Goal: Information Seeking & Learning: Learn about a topic

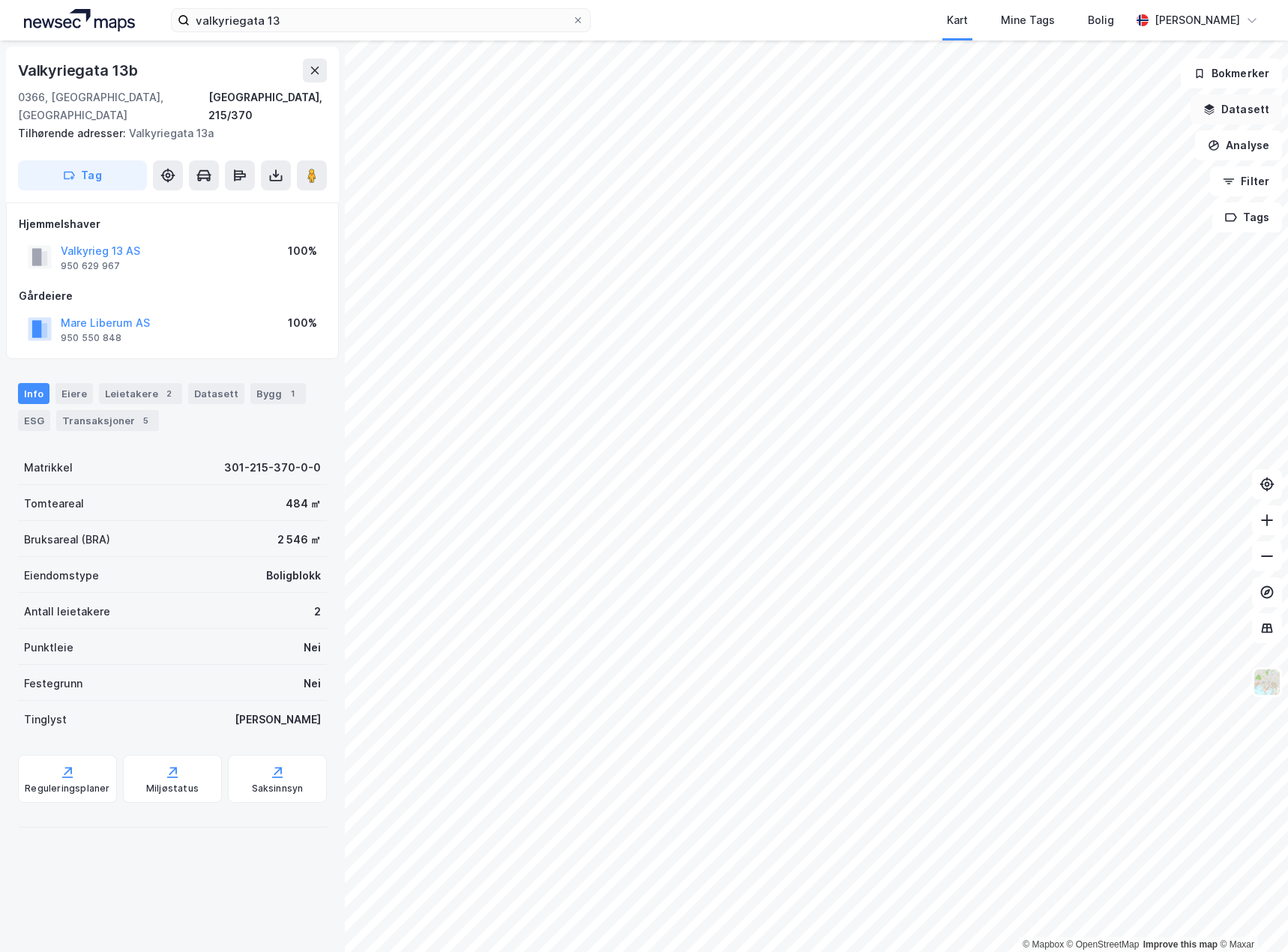
click at [1228, 119] on button "Datasett" at bounding box center [1236, 109] width 92 height 30
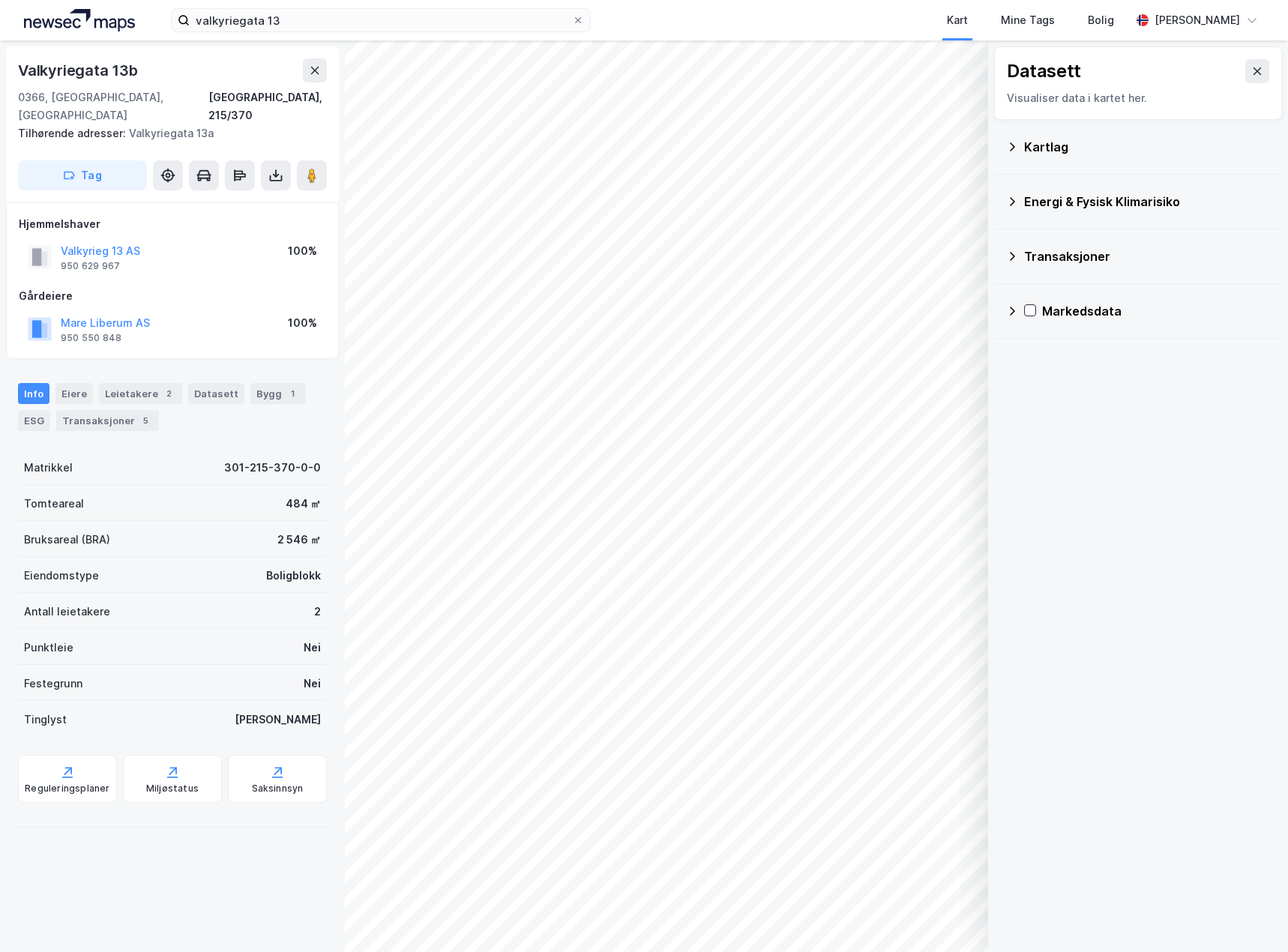
click at [1010, 143] on icon at bounding box center [1011, 146] width 5 height 9
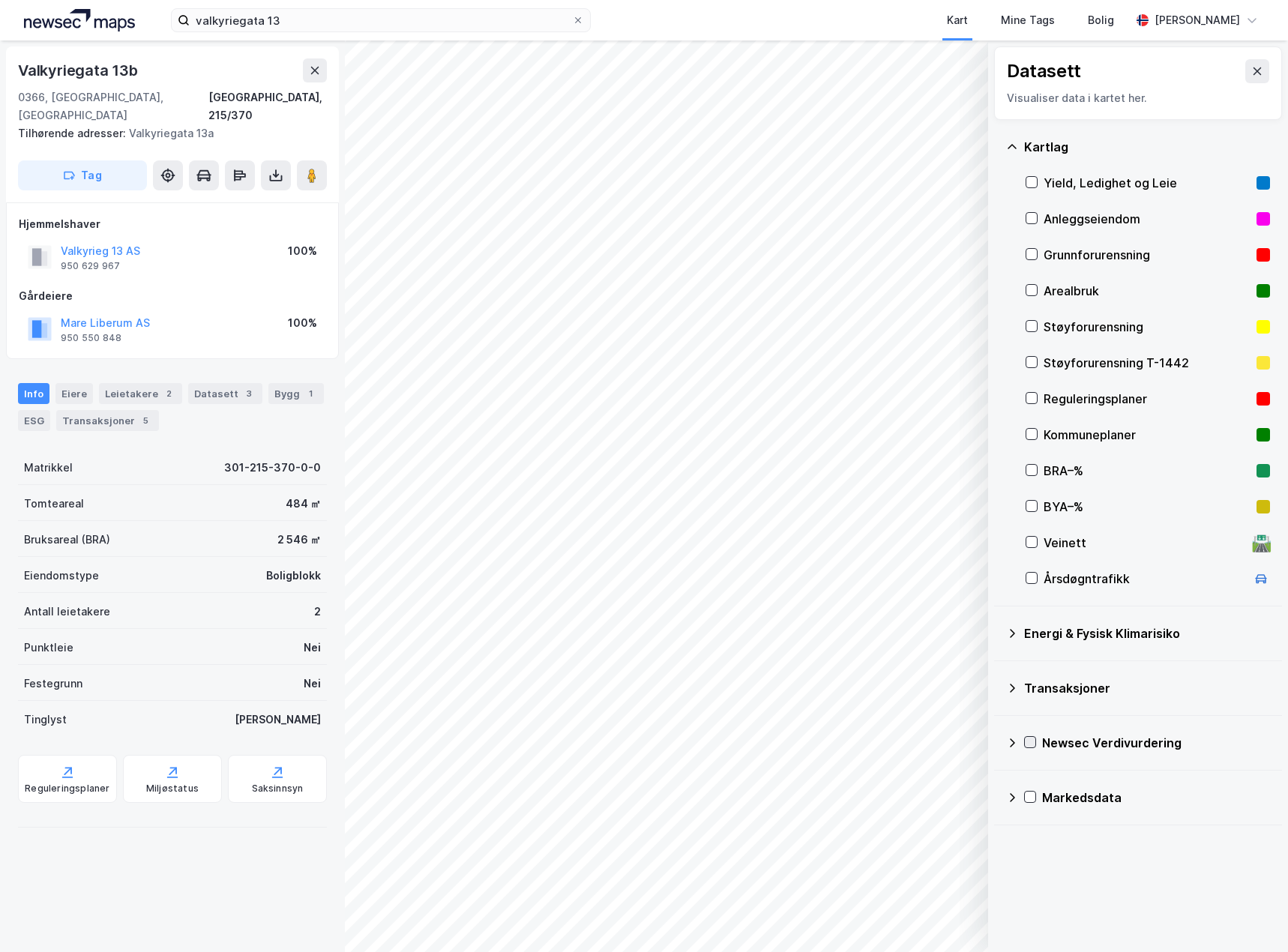
click at [1031, 739] on icon at bounding box center [1030, 741] width 11 height 11
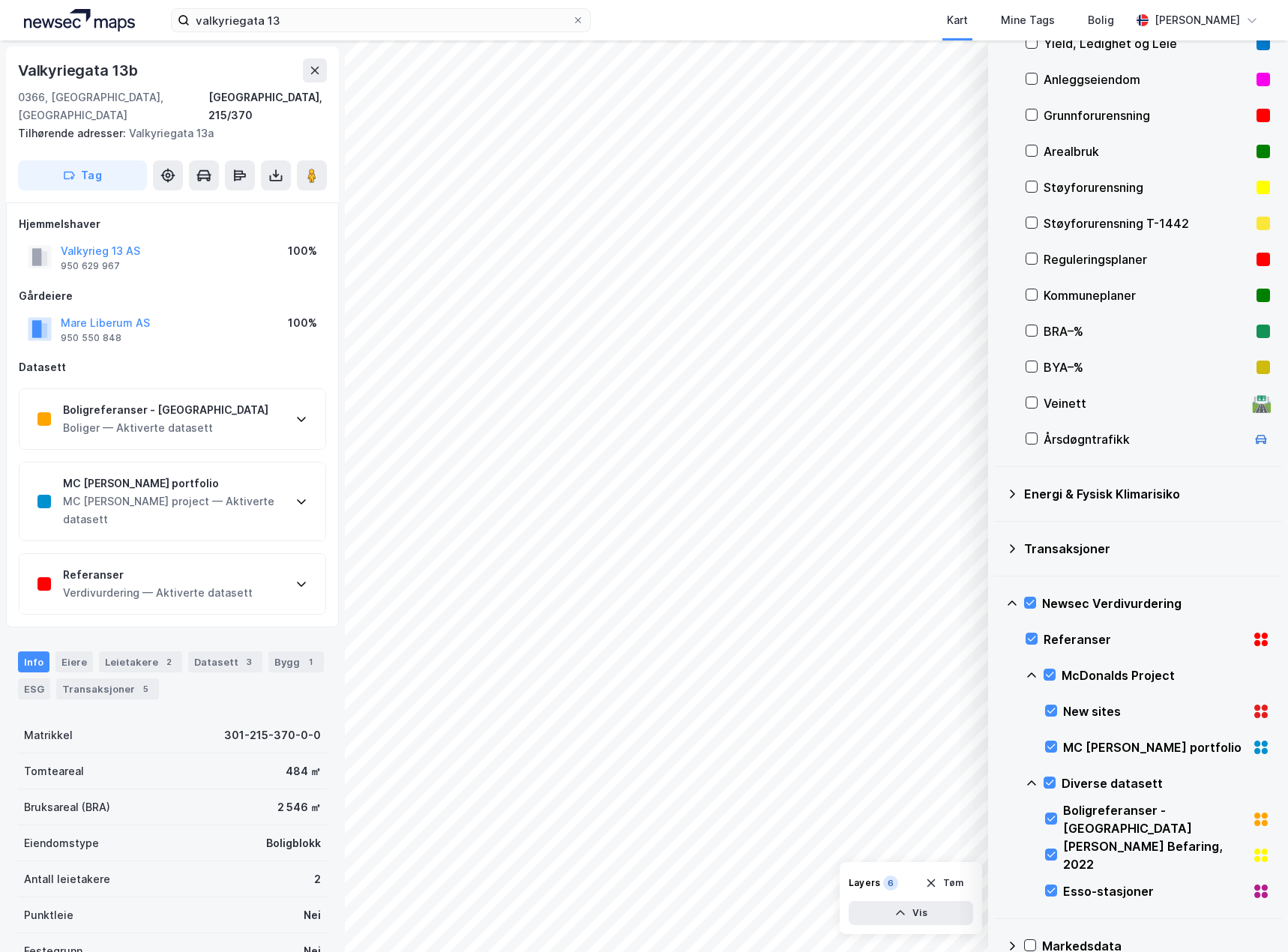
scroll to position [167, 0]
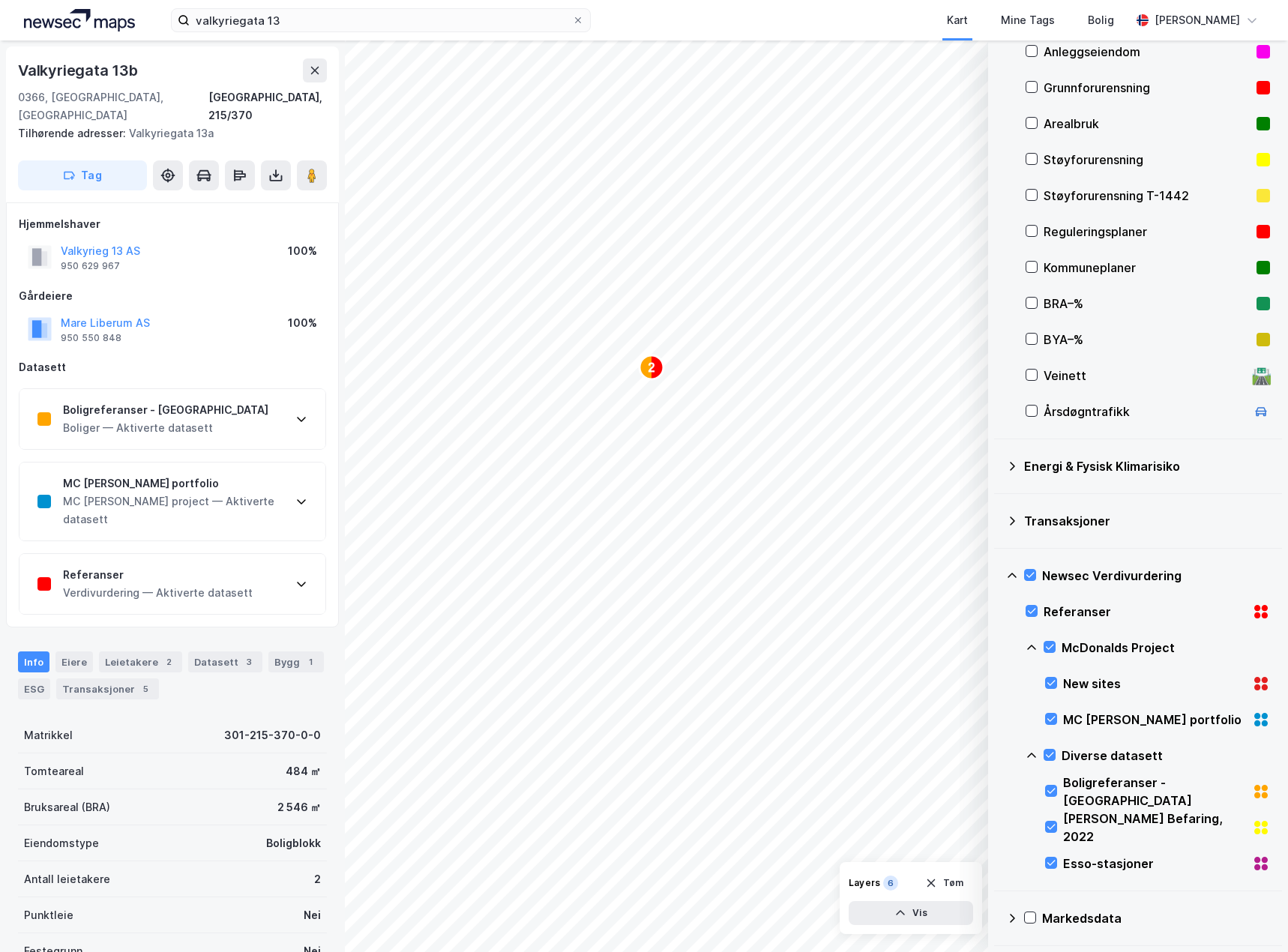
click at [300, 578] on icon at bounding box center [301, 584] width 12 height 12
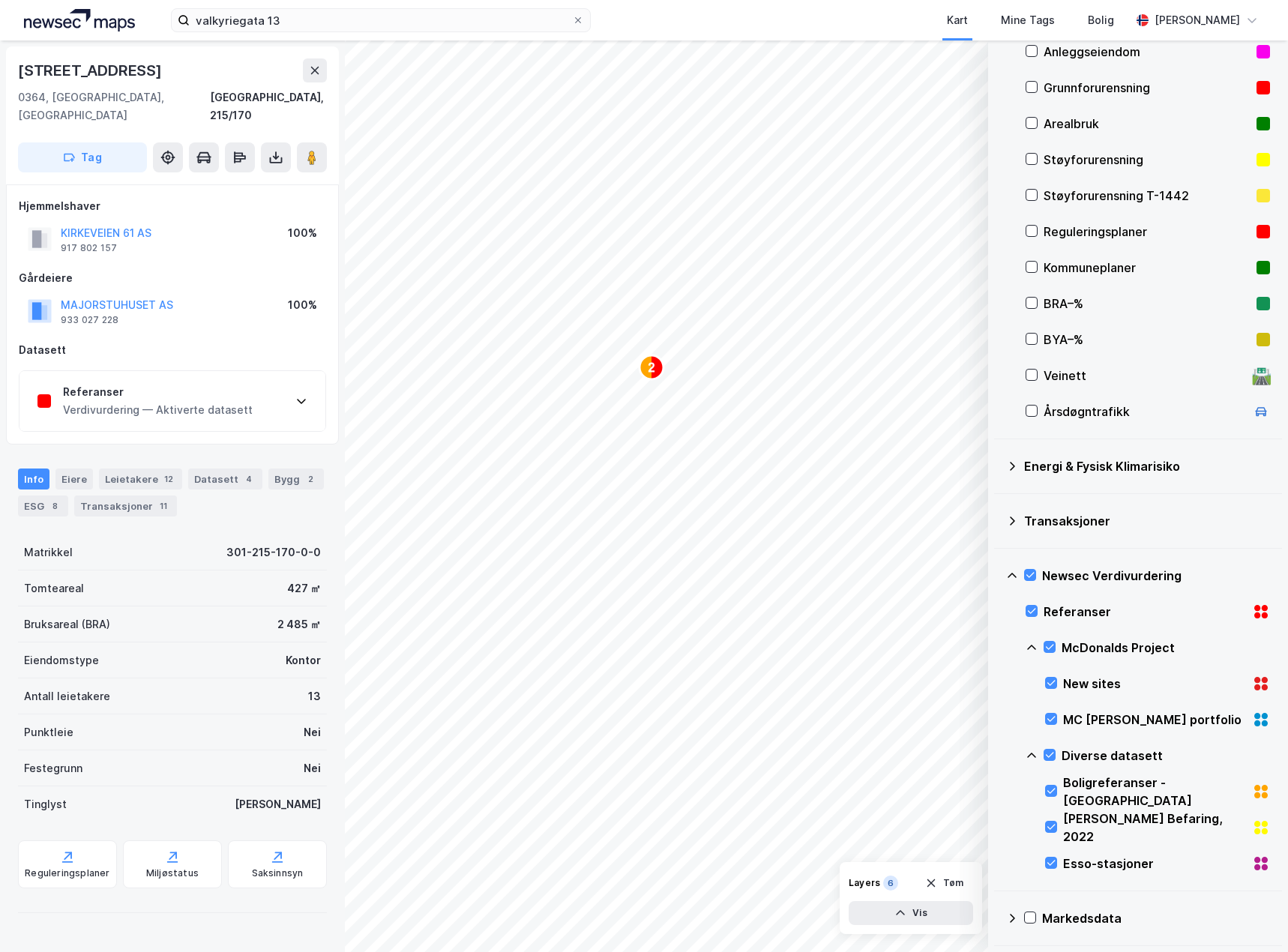
click at [299, 395] on icon at bounding box center [301, 401] width 12 height 12
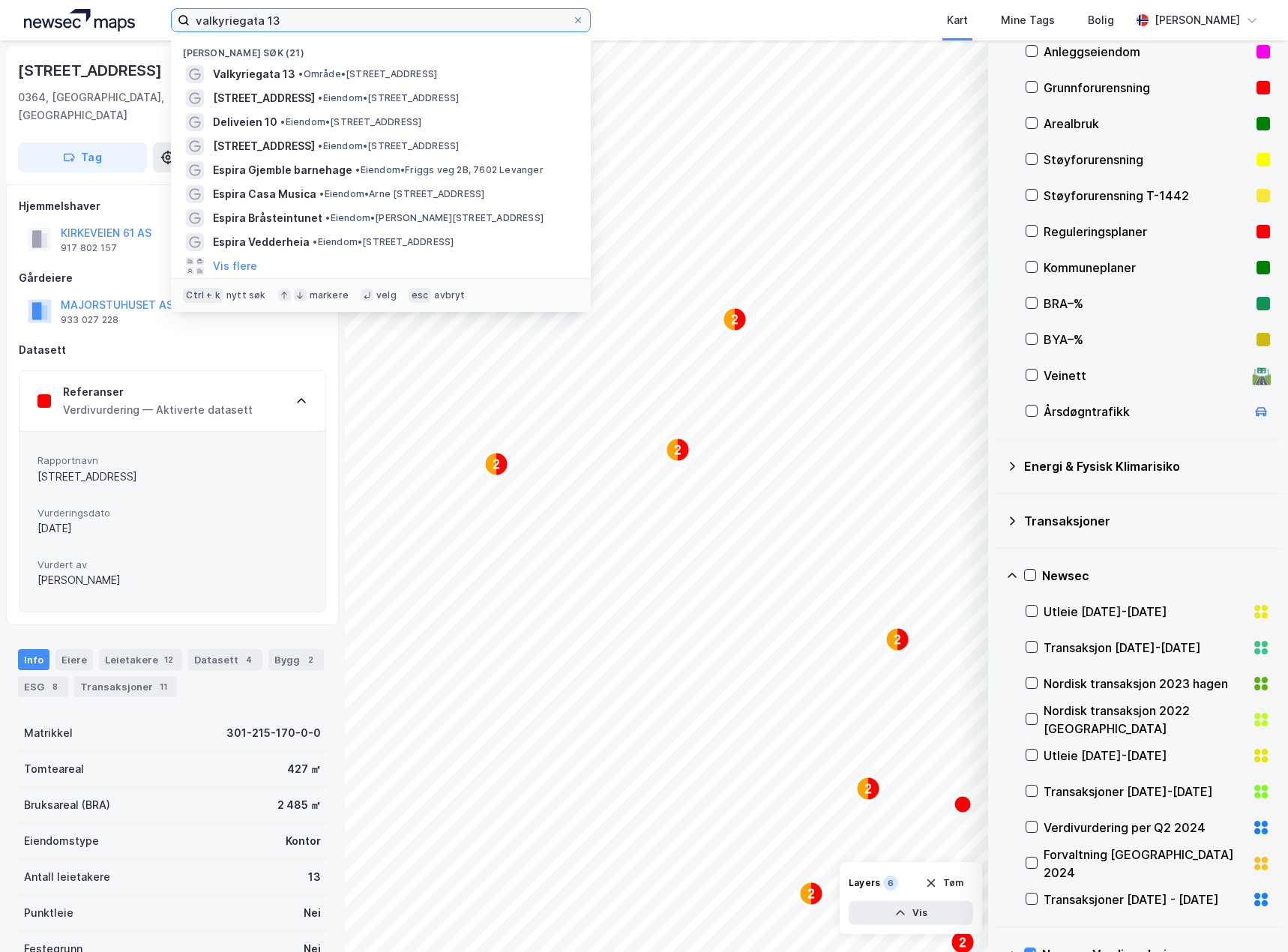
drag, startPoint x: 284, startPoint y: 21, endPoint x: 153, endPoint y: 16, distance: 131.1
click at [153, 16] on div "valkyriegata 13 Nylige søk (21) Valkyriegata 13 • Område • [STREET_ADDRESS] • E…" at bounding box center [644, 20] width 1288 height 41
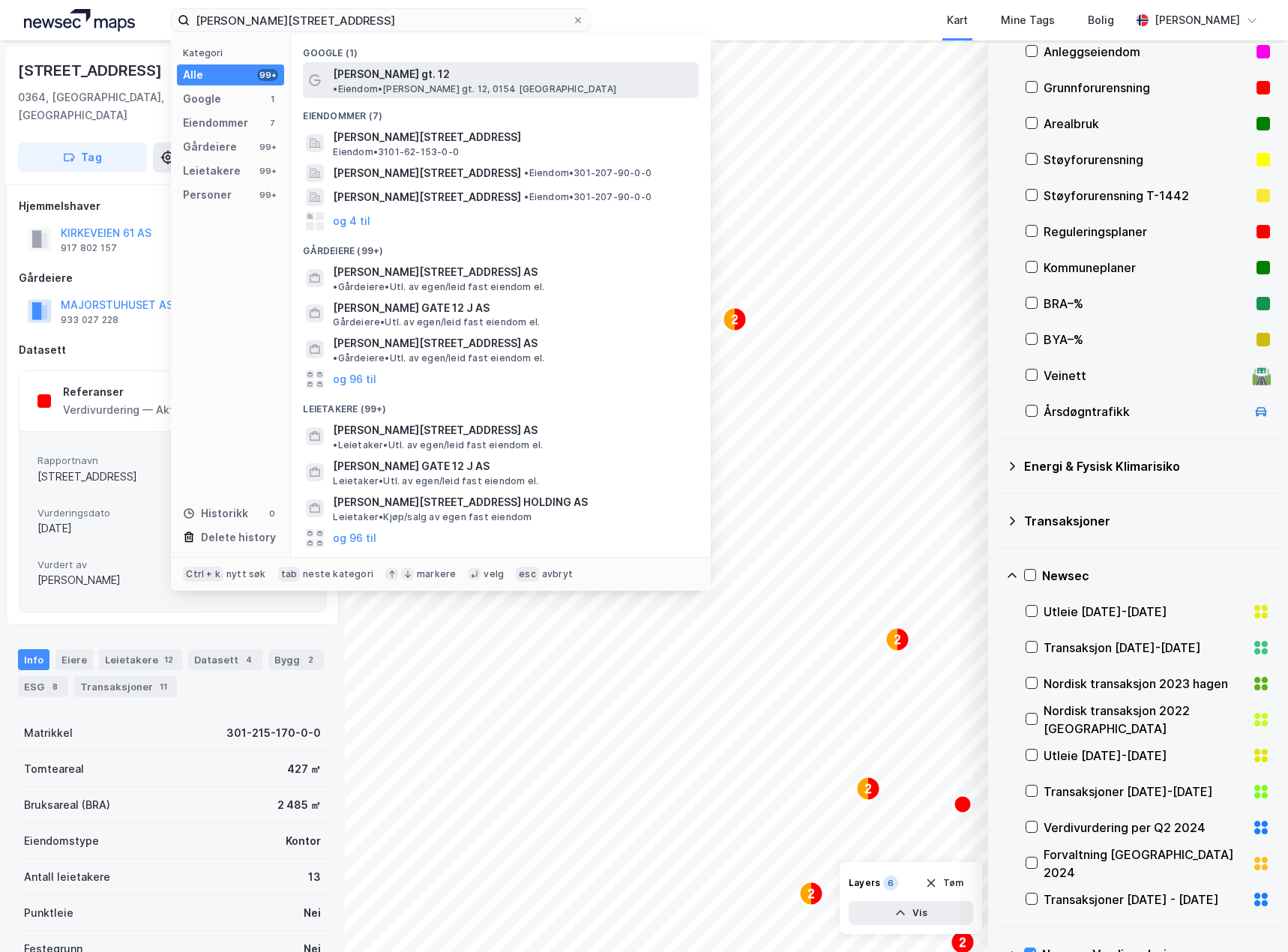
click at [415, 75] on span "[PERSON_NAME] gt. 12" at bounding box center [391, 73] width 117 height 18
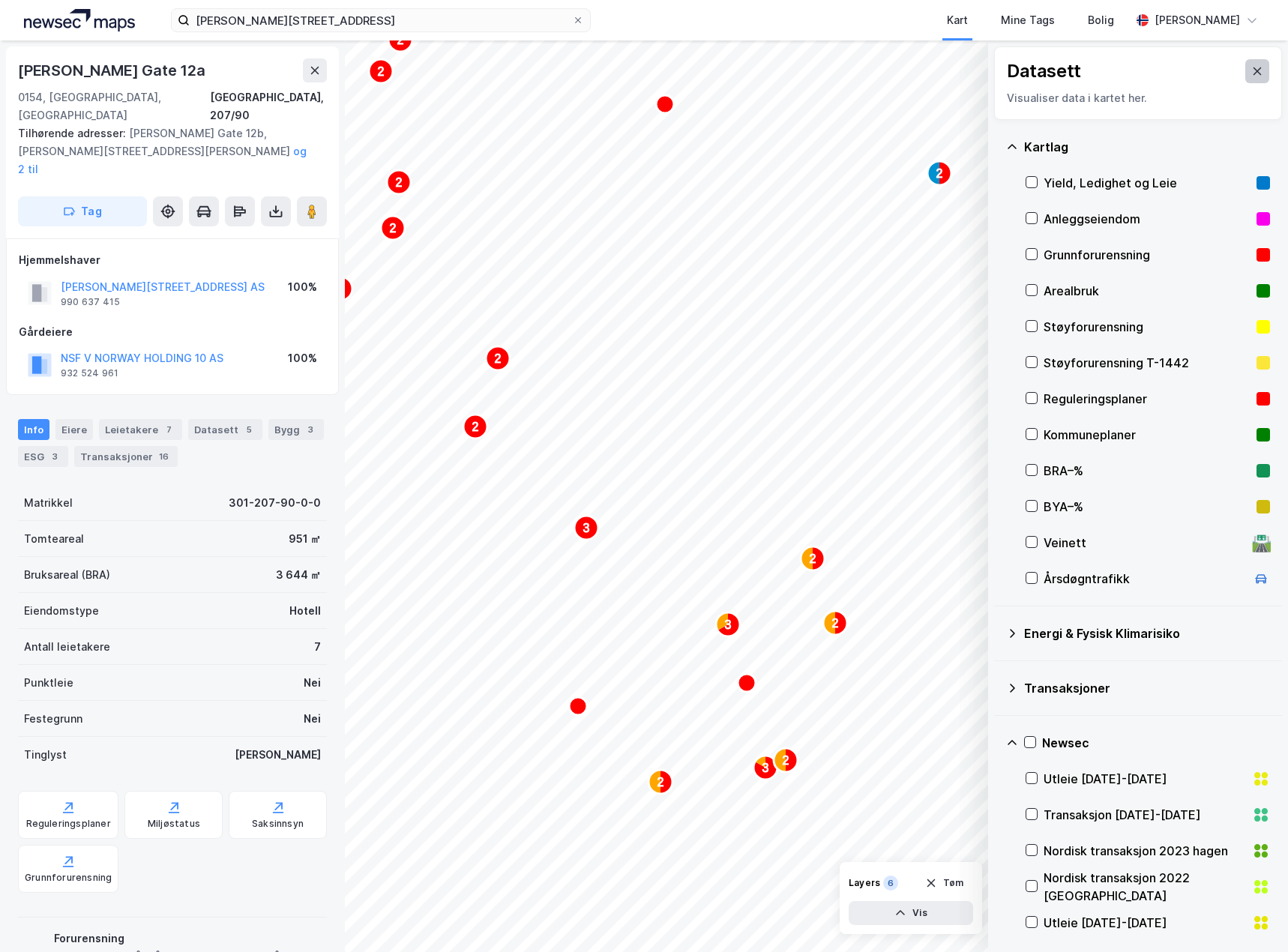
click at [1251, 67] on icon at bounding box center [1257, 71] width 12 height 12
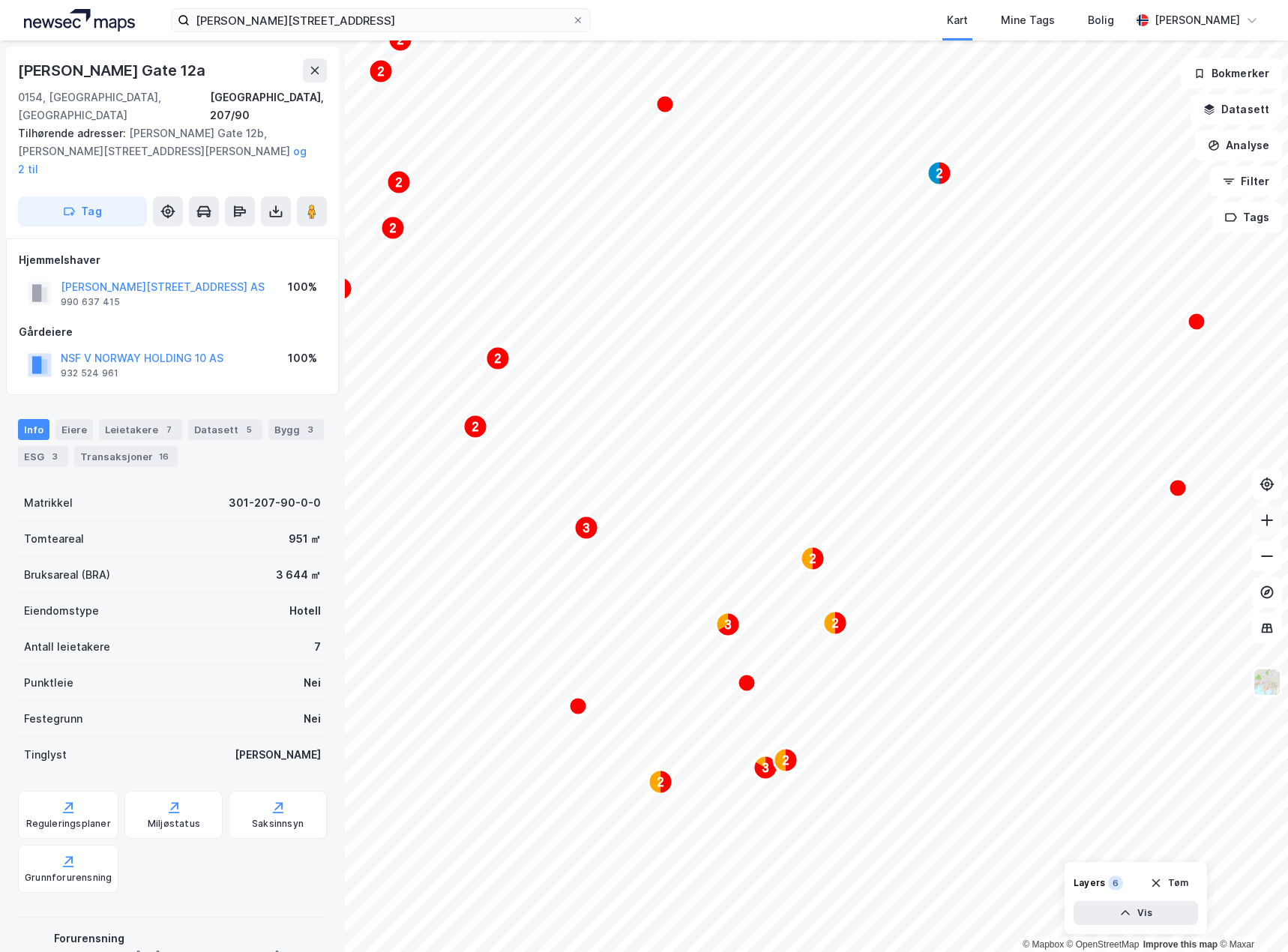
click at [1270, 515] on icon at bounding box center [1267, 520] width 15 height 15
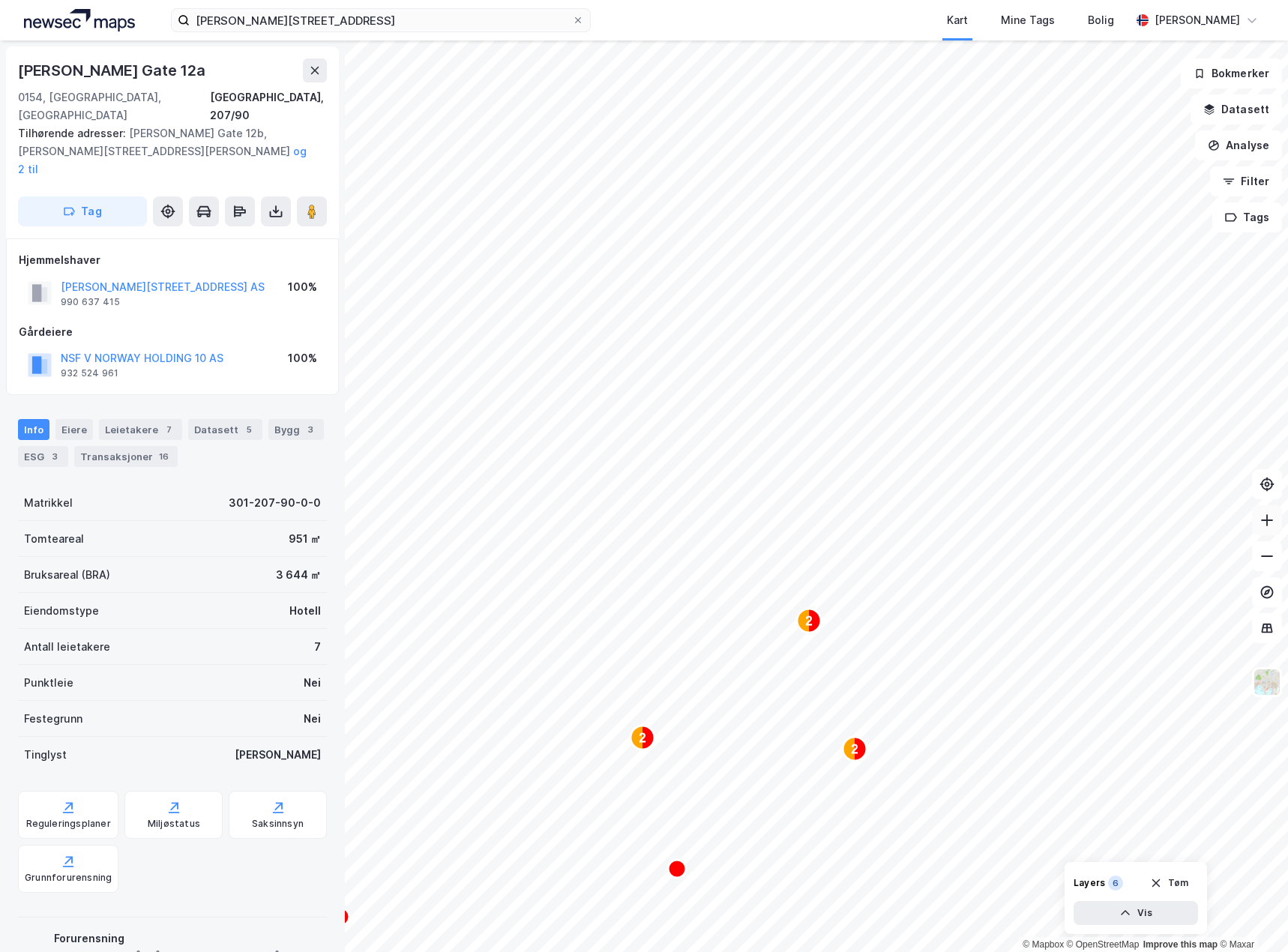
click at [1270, 515] on icon at bounding box center [1267, 520] width 15 height 15
click at [137, 418] on div "Leietakere 7" at bounding box center [140, 429] width 83 height 21
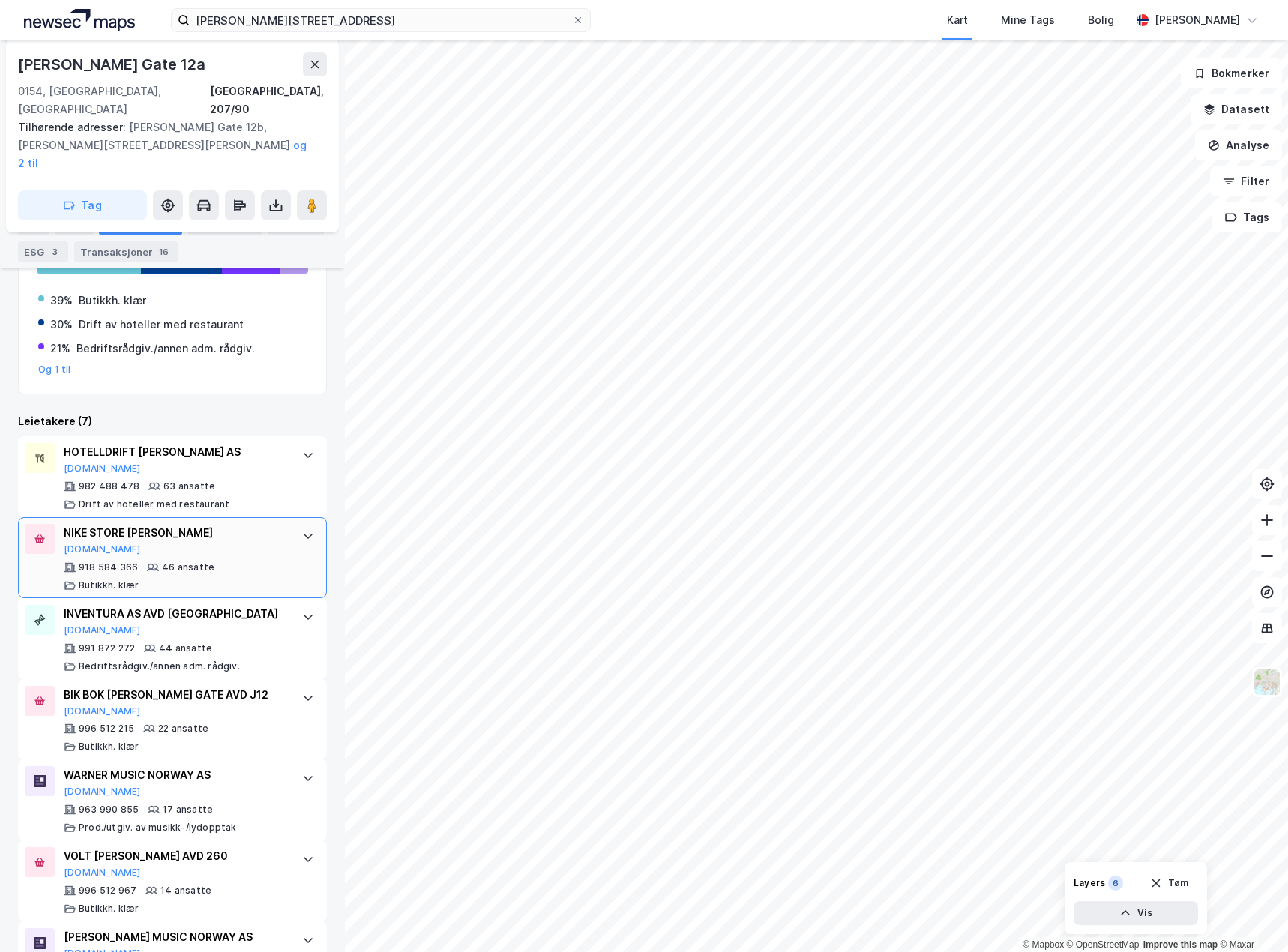
scroll to position [353, 0]
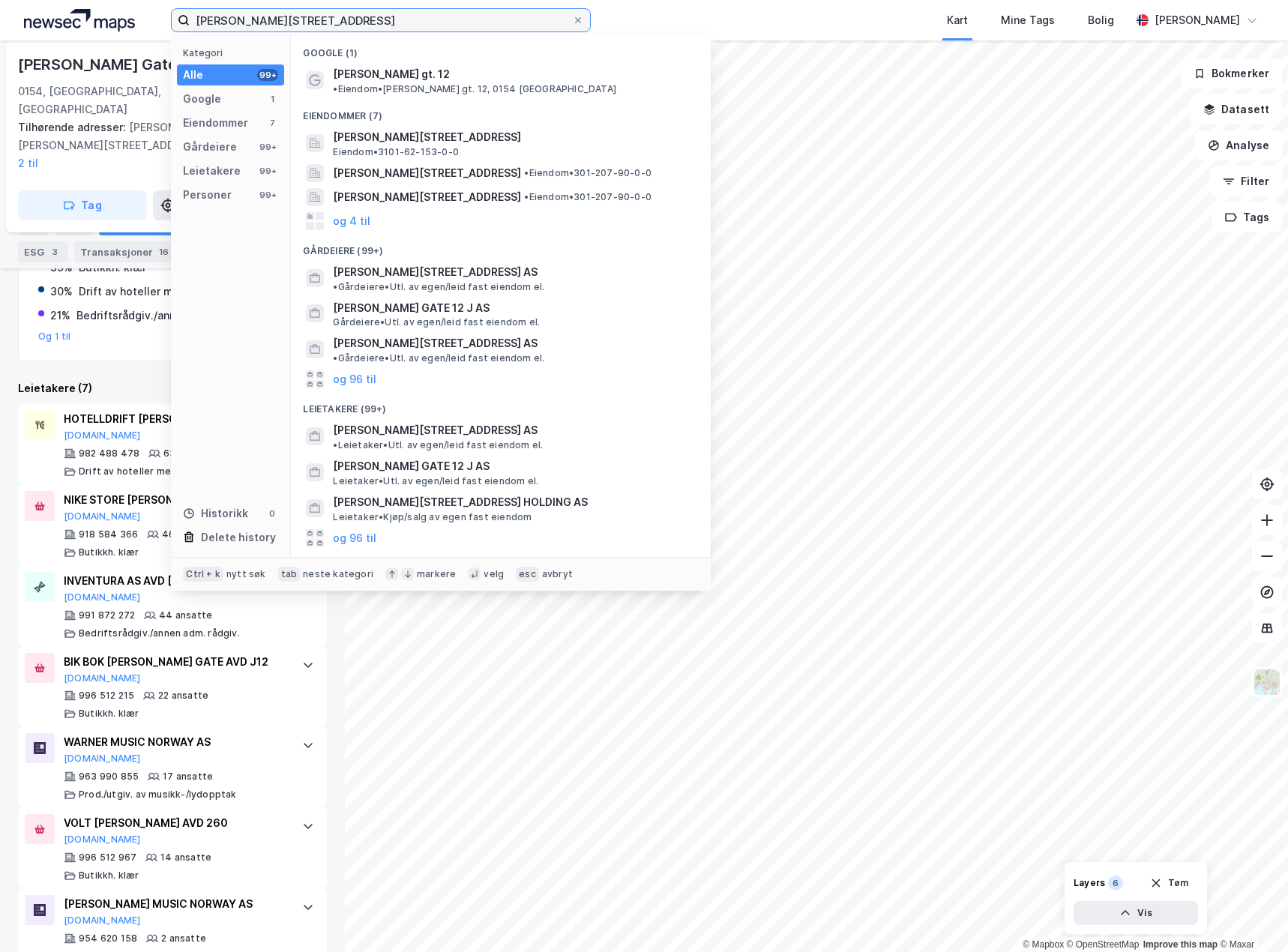
drag, startPoint x: 324, startPoint y: 15, endPoint x: 18, endPoint y: 4, distance: 306.2
click at [18, 5] on div "[PERSON_NAME][STREET_ADDRESS] Kategori Alle 99+ Google 1 Eiendommer 7 Gårdeiere…" at bounding box center [644, 20] width 1288 height 41
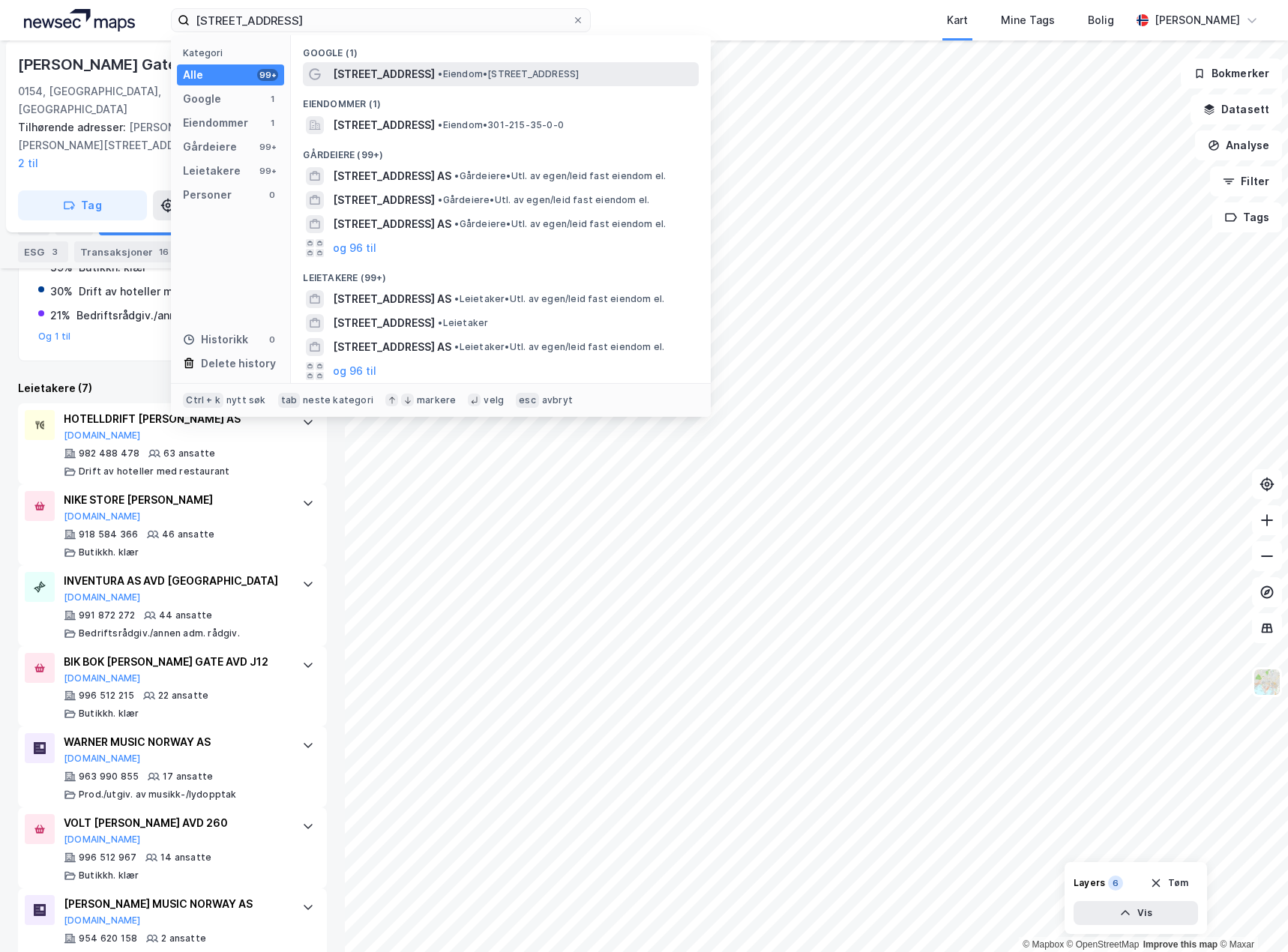
click at [490, 75] on span "• Eiendom • [STREET_ADDRESS]" at bounding box center [509, 74] width 141 height 12
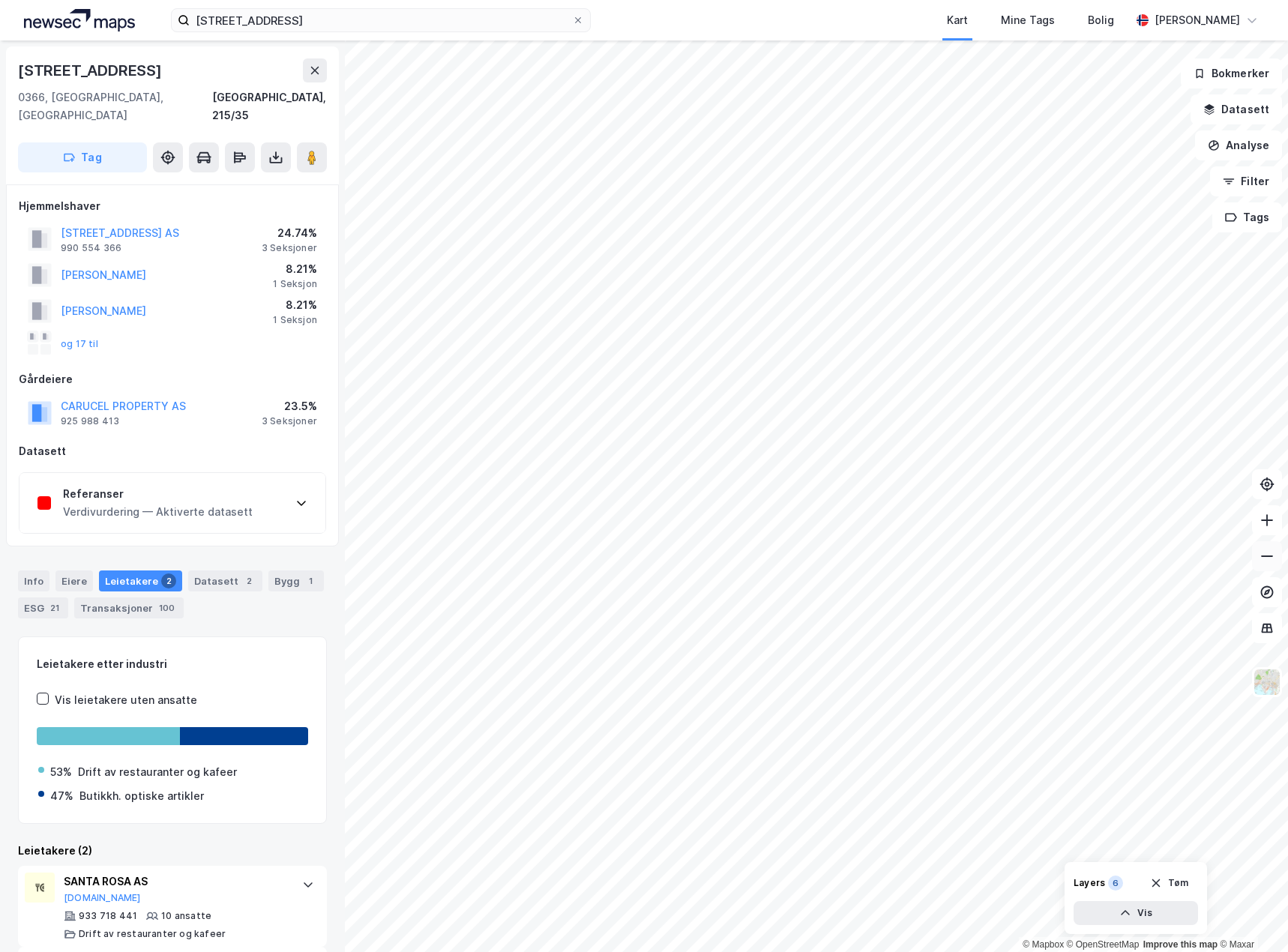
click at [1265, 562] on icon at bounding box center [1267, 556] width 15 height 15
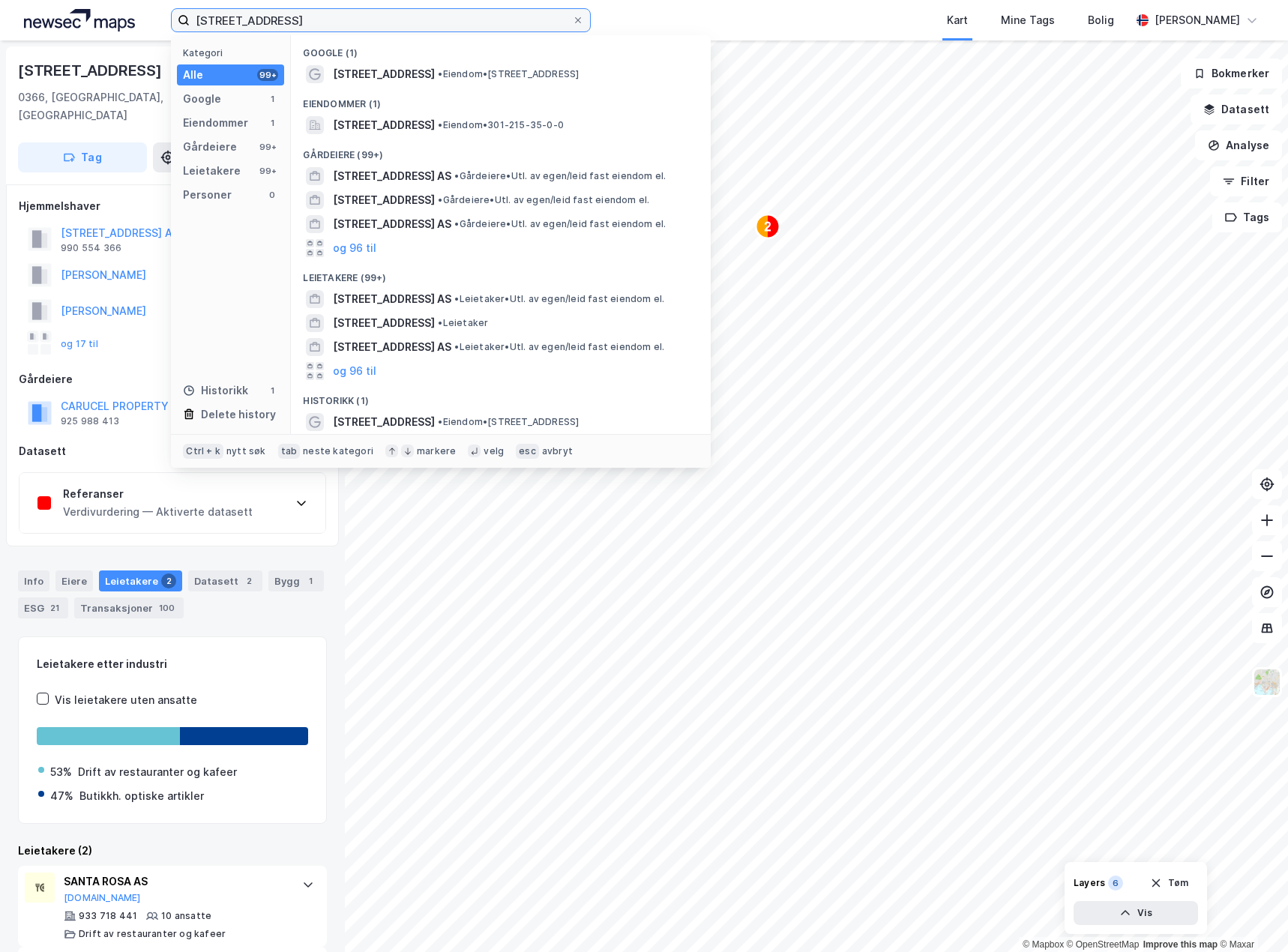
click at [425, 21] on input "[STREET_ADDRESS]" at bounding box center [380, 19] width 382 height 22
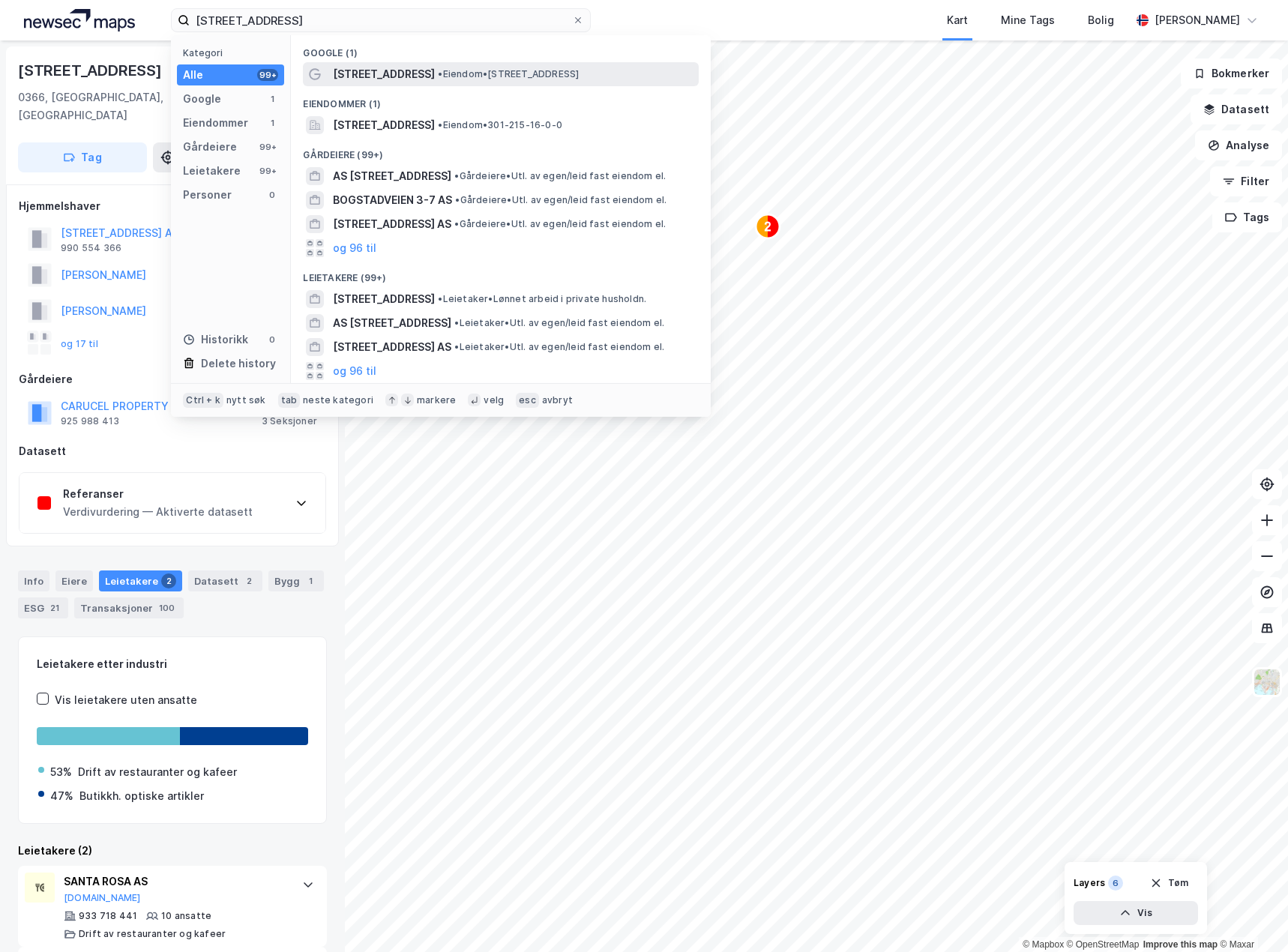
click at [413, 75] on span "[STREET_ADDRESS]" at bounding box center [383, 73] width 102 height 18
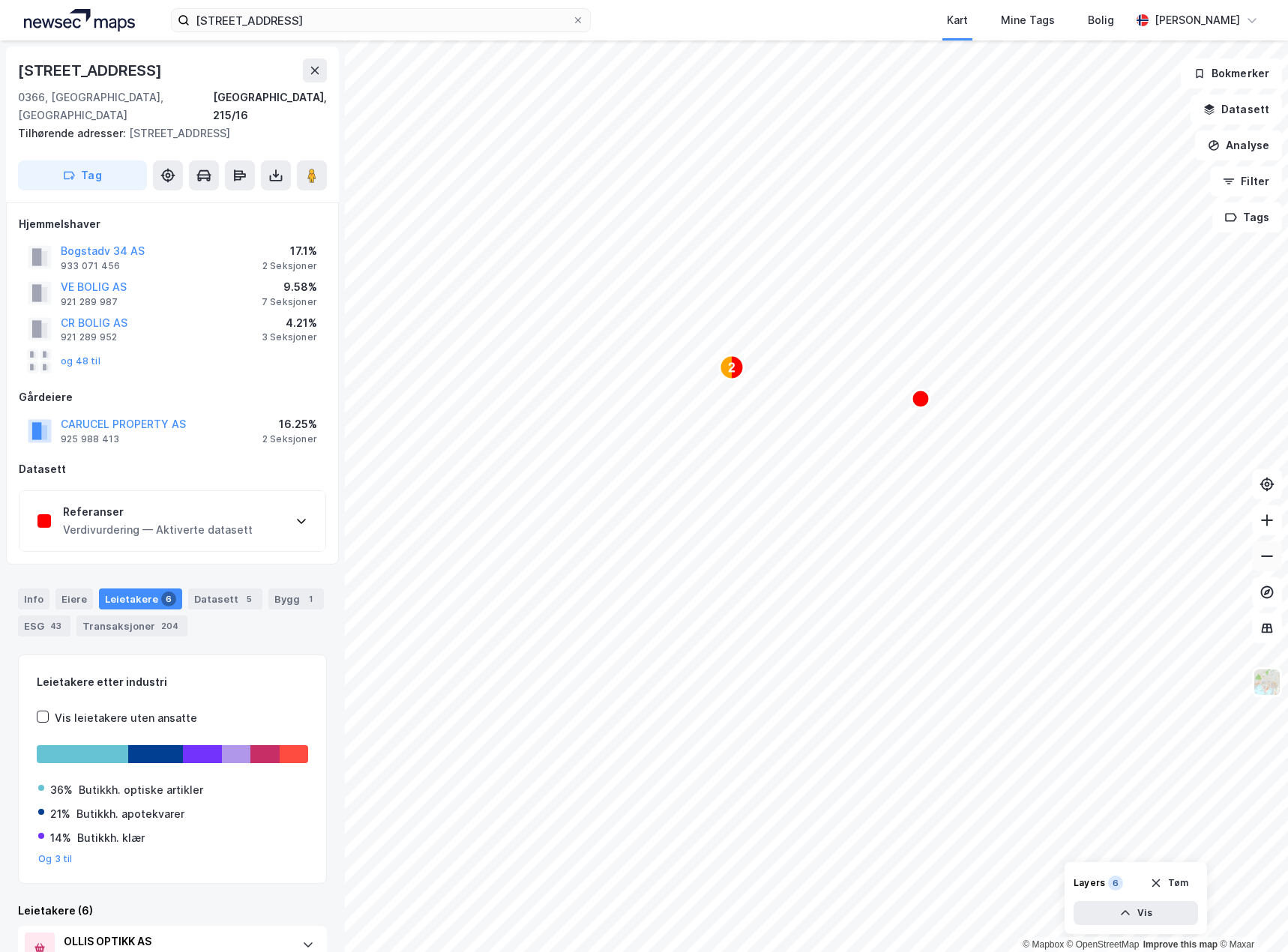
click at [1267, 555] on icon at bounding box center [1267, 556] width 15 height 15
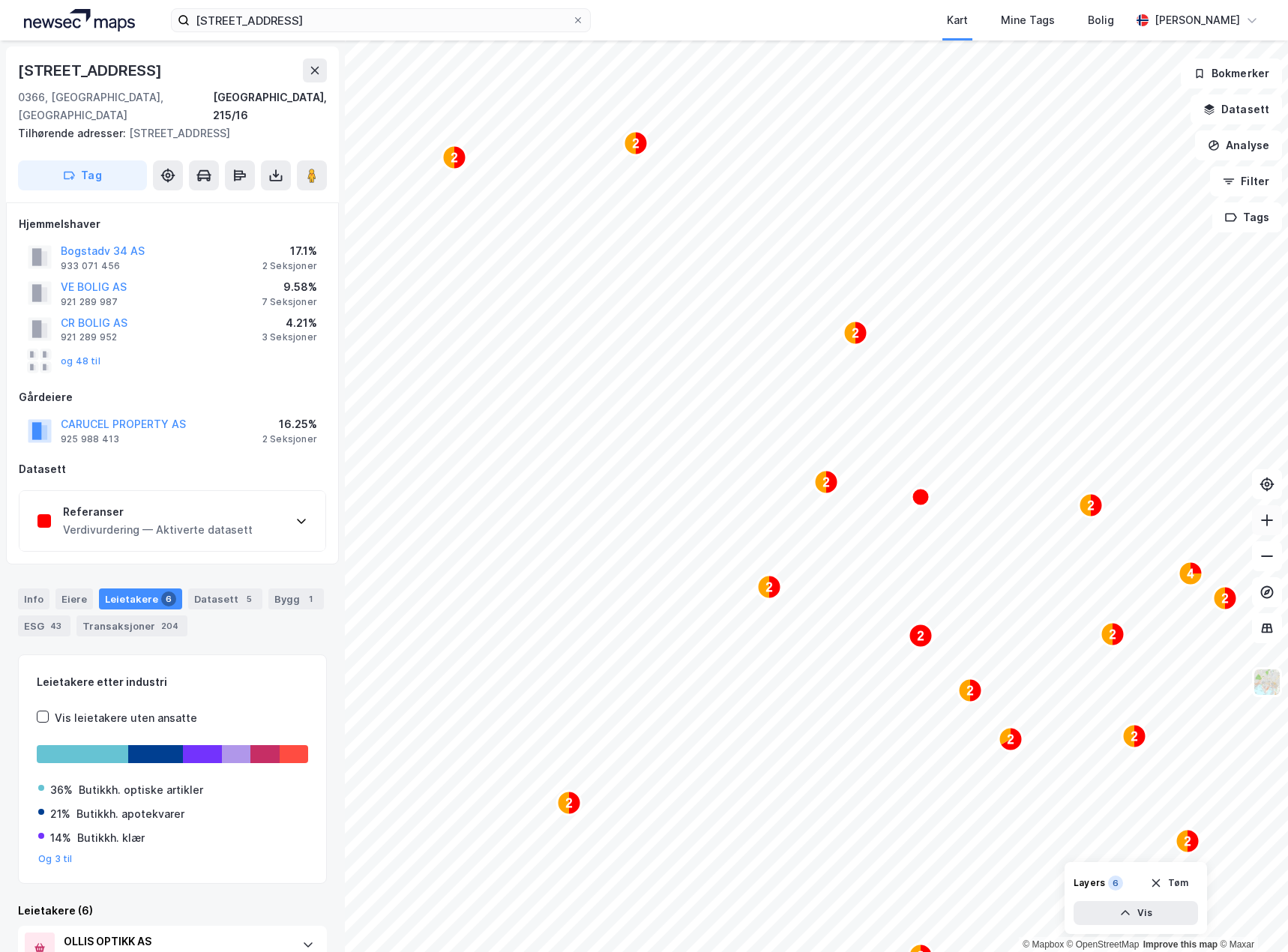
click at [1272, 519] on icon at bounding box center [1267, 520] width 15 height 15
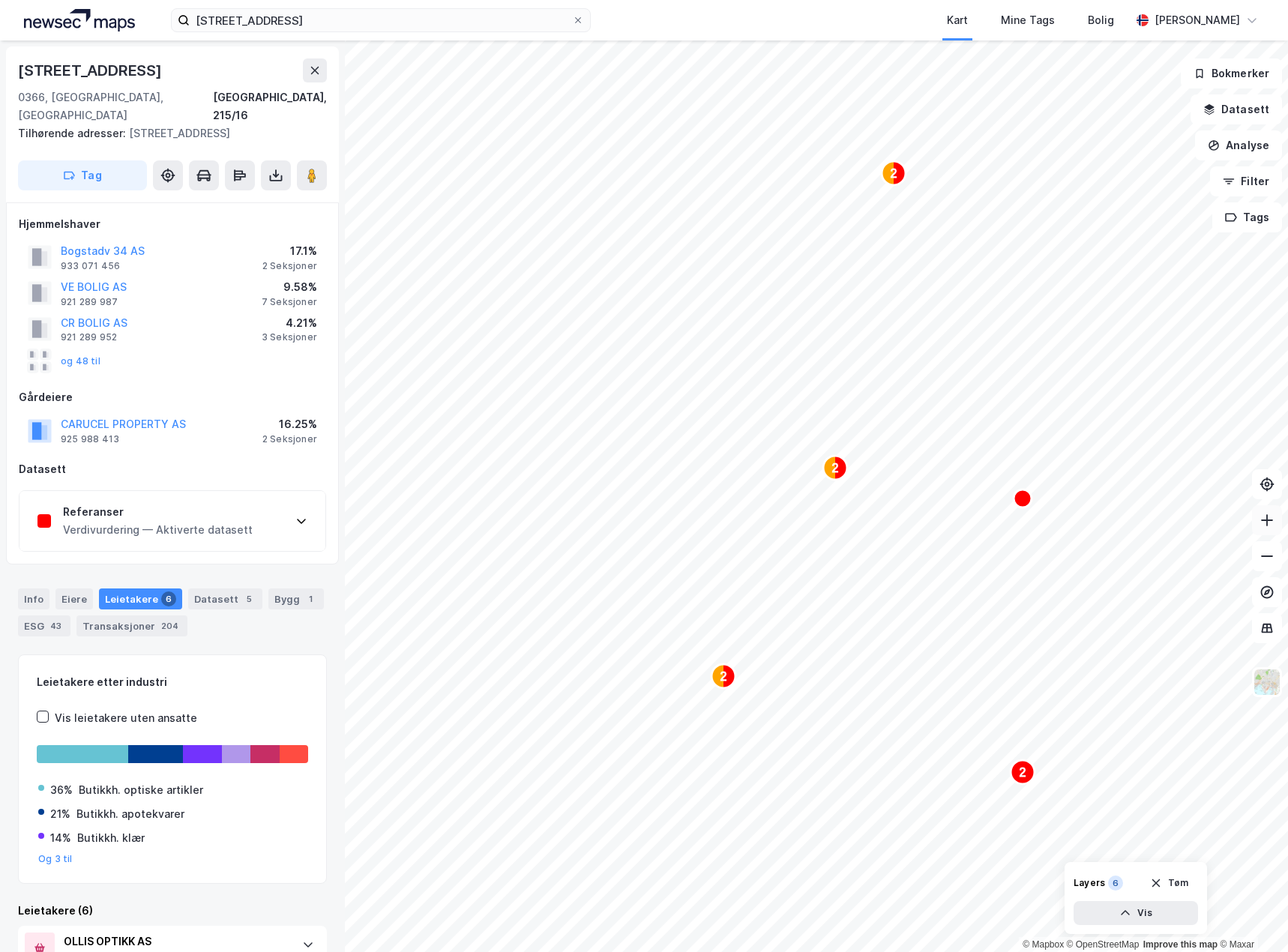
click at [1272, 519] on icon at bounding box center [1267, 520] width 15 height 15
click at [1263, 561] on icon at bounding box center [1267, 556] width 15 height 15
click at [1263, 562] on icon at bounding box center [1267, 556] width 15 height 15
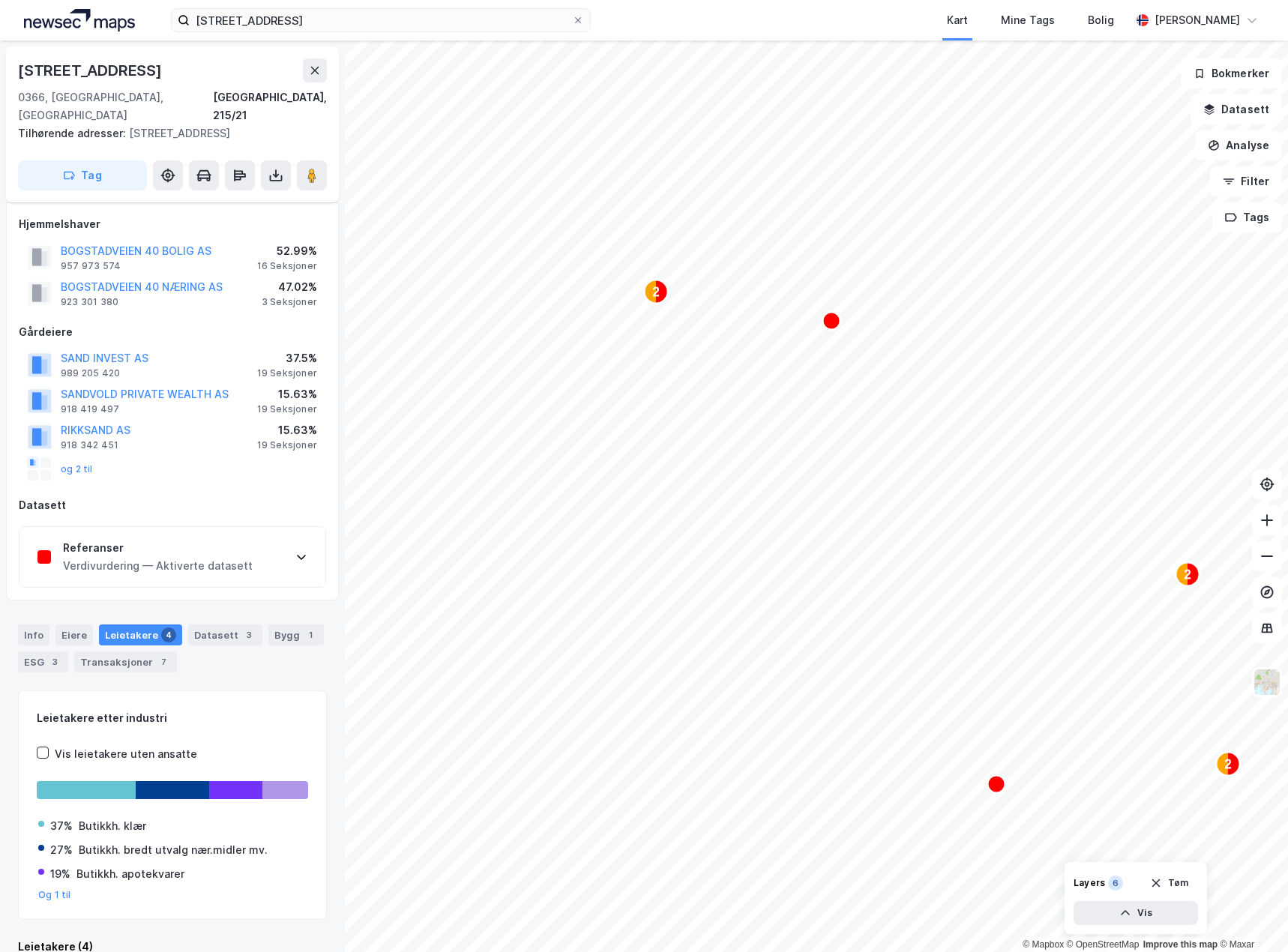
scroll to position [10, 0]
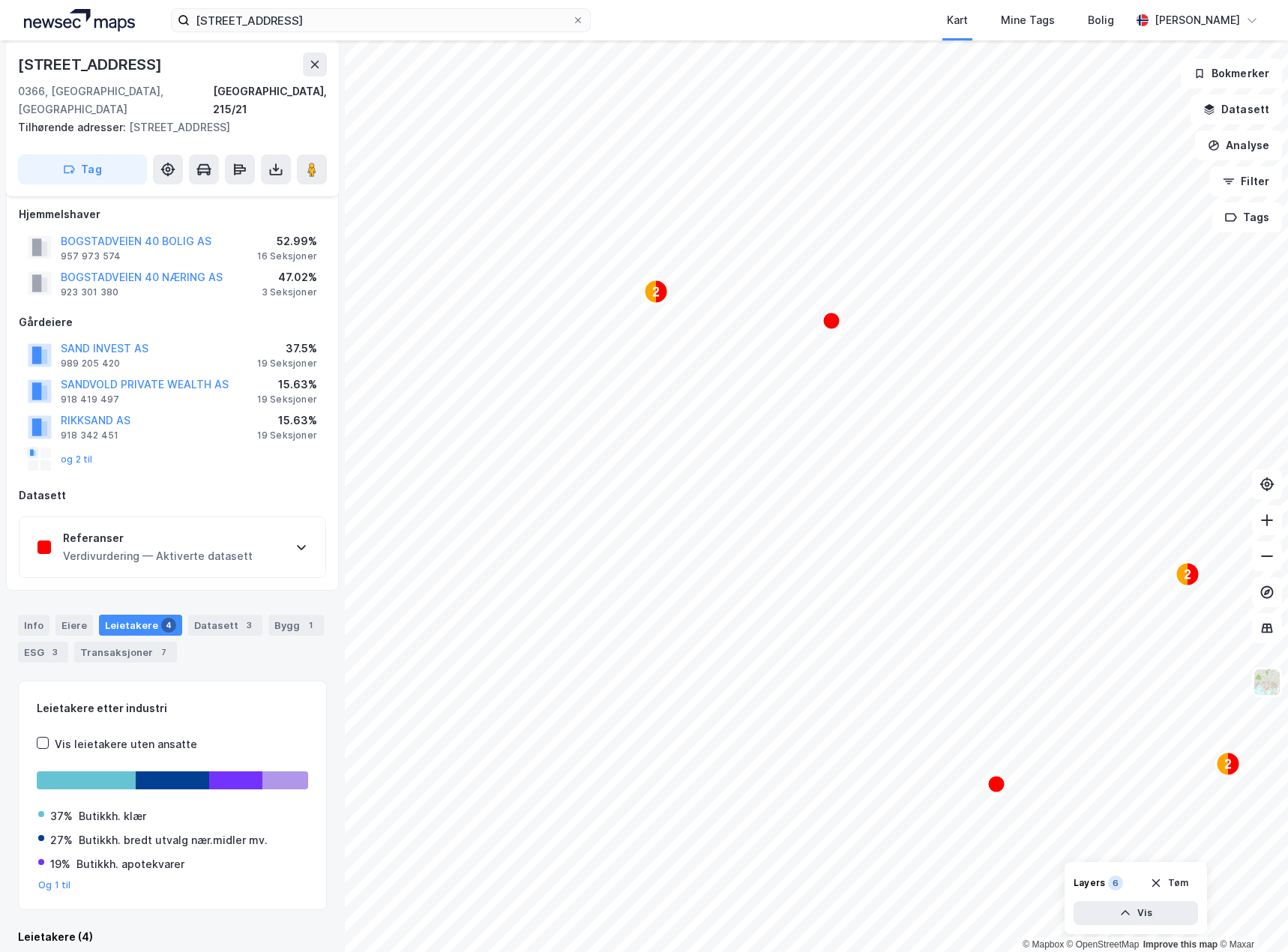
click at [302, 541] on icon at bounding box center [301, 547] width 12 height 12
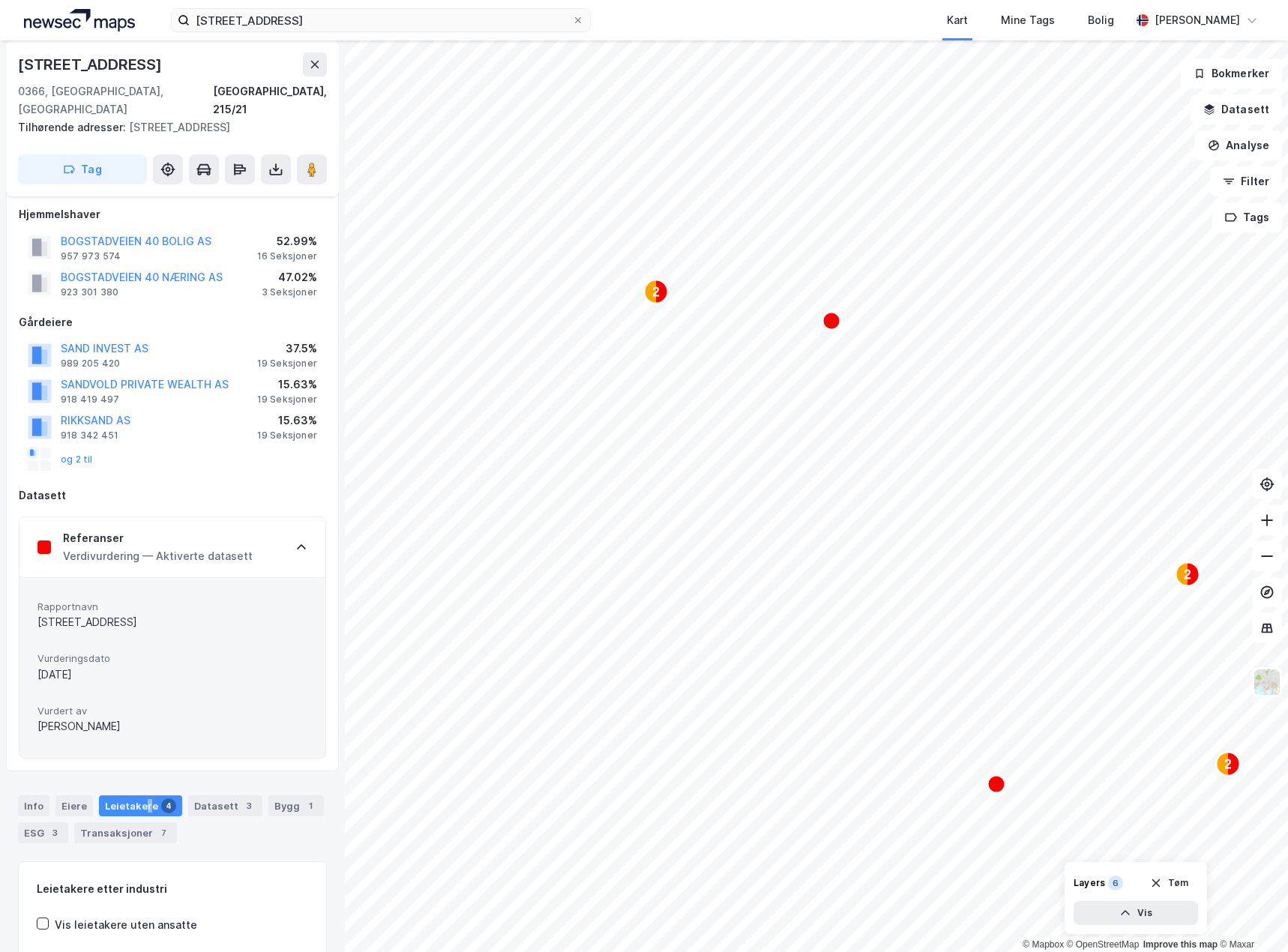
click at [143, 795] on div "Leietakere 4" at bounding box center [140, 806] width 83 height 21
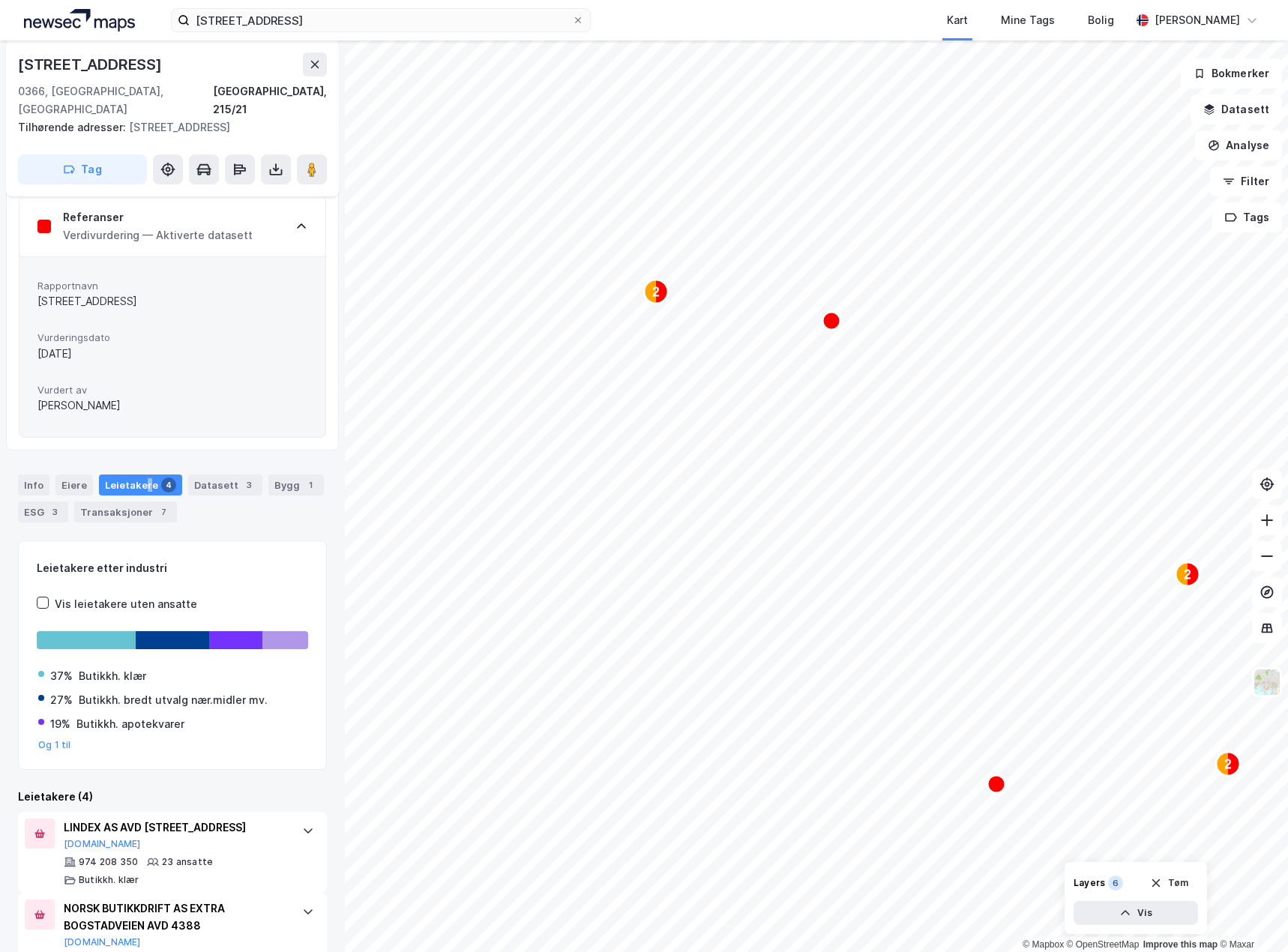
scroll to position [532, 0]
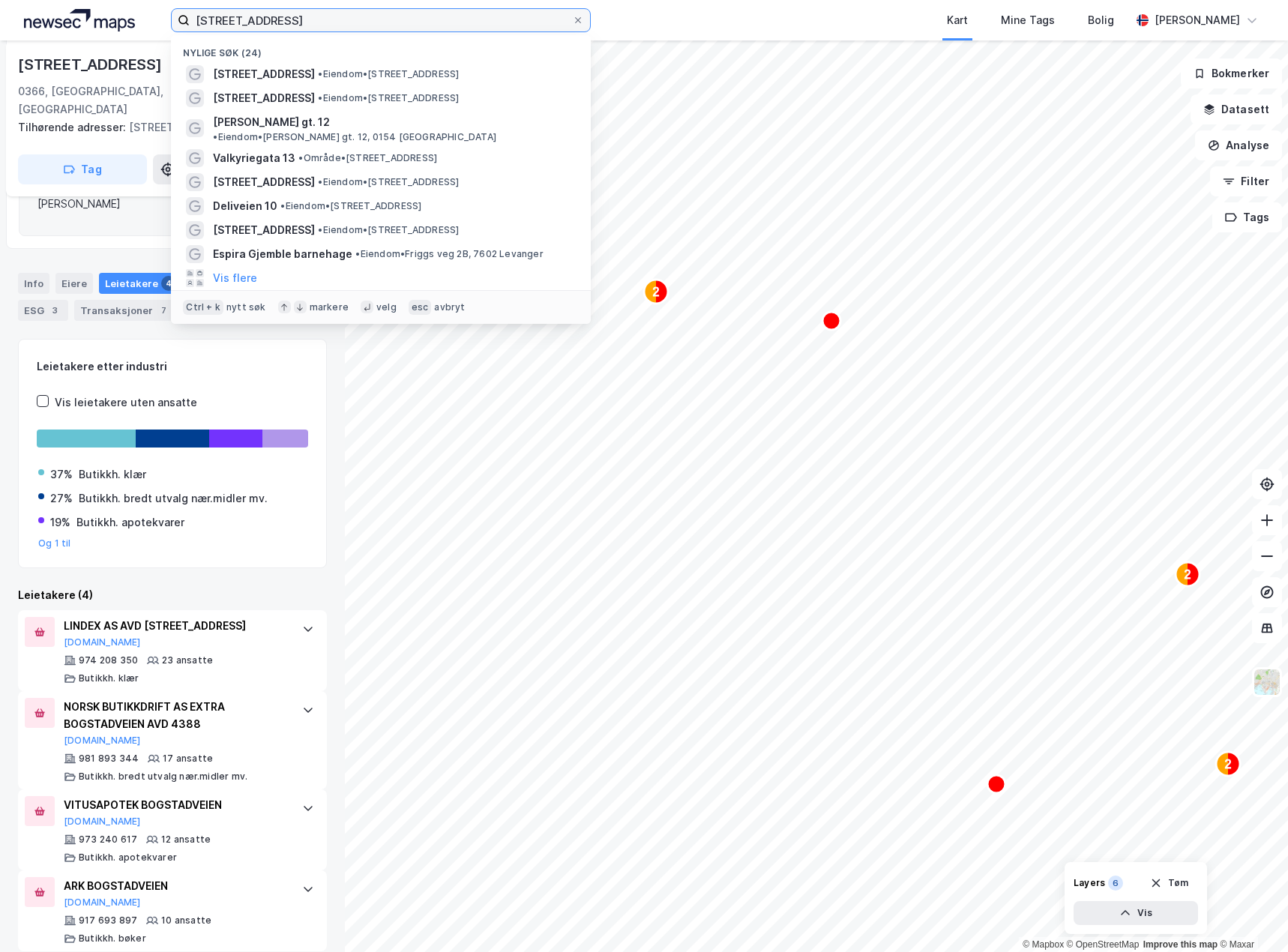
drag, startPoint x: 354, startPoint y: 19, endPoint x: 171, endPoint y: 0, distance: 184.0
click at [171, 0] on div "[STREET_ADDRESS] Nylige søk (24) [STREET_ADDRESS] • Eiendom • [STREET_ADDRESS] …" at bounding box center [644, 20] width 1288 height 41
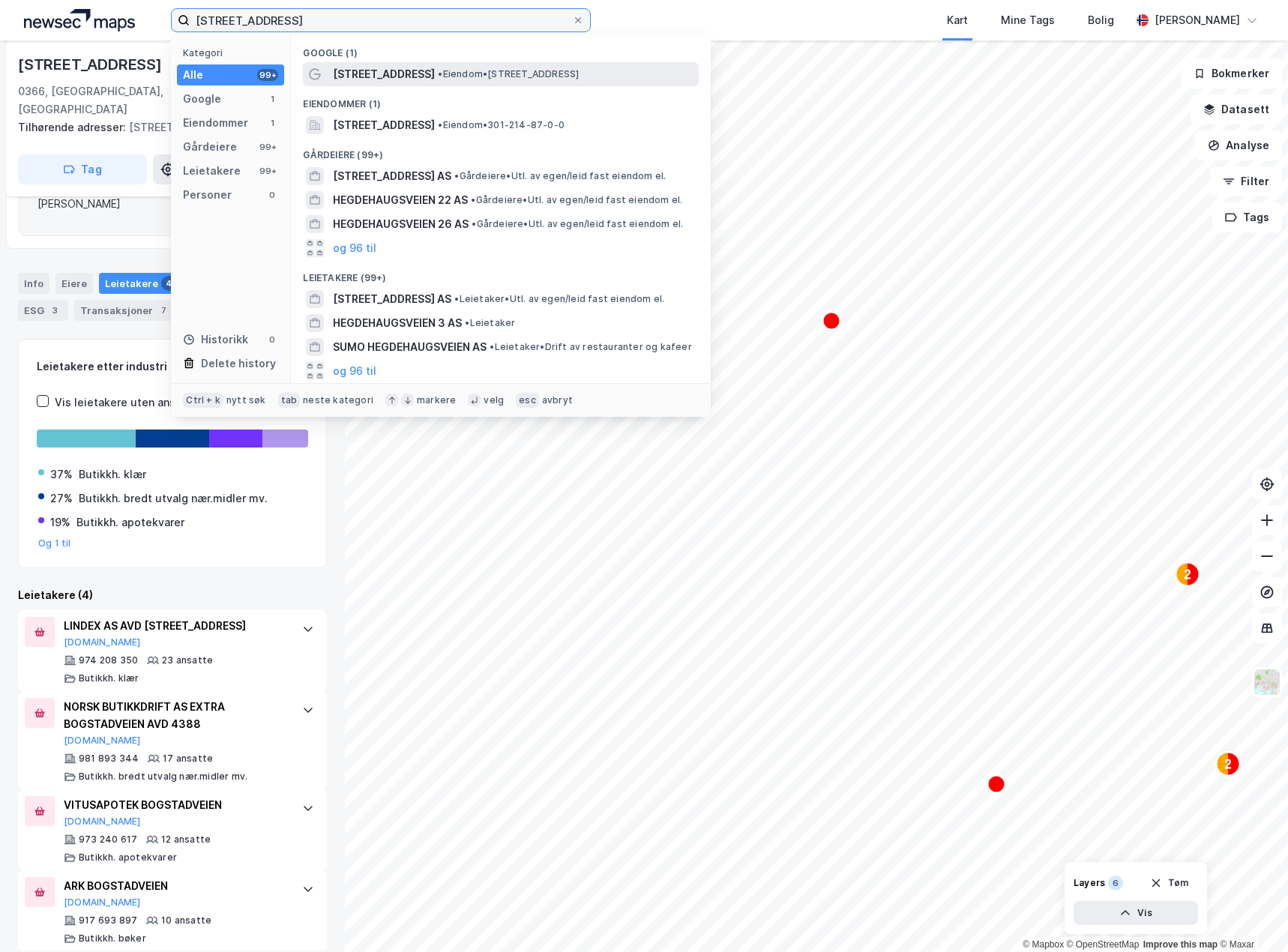
type input "[STREET_ADDRESS]"
click at [435, 77] on span "[STREET_ADDRESS]" at bounding box center [383, 73] width 102 height 18
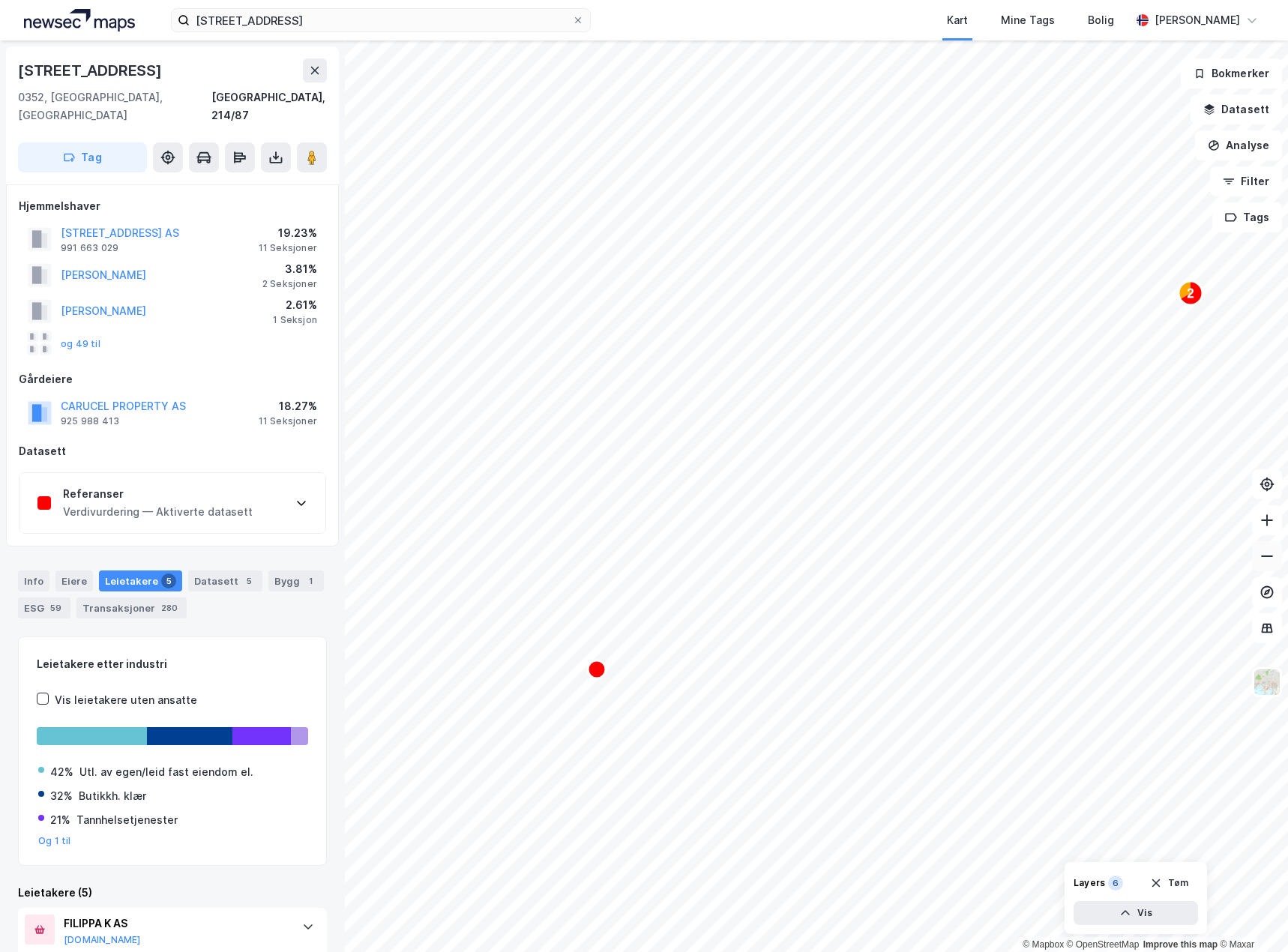
click at [1266, 560] on icon at bounding box center [1267, 556] width 15 height 15
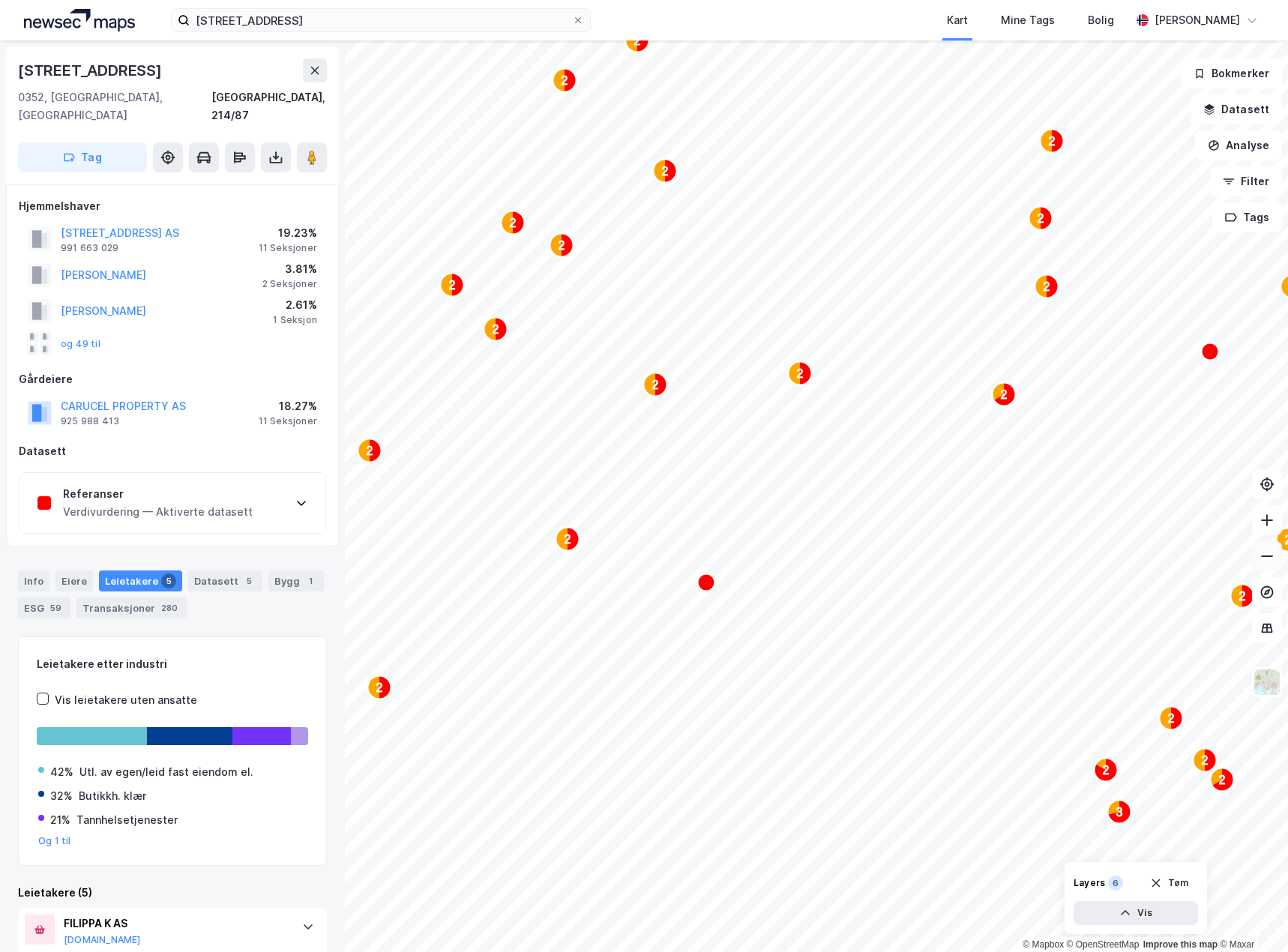
click at [1266, 560] on icon at bounding box center [1267, 556] width 15 height 15
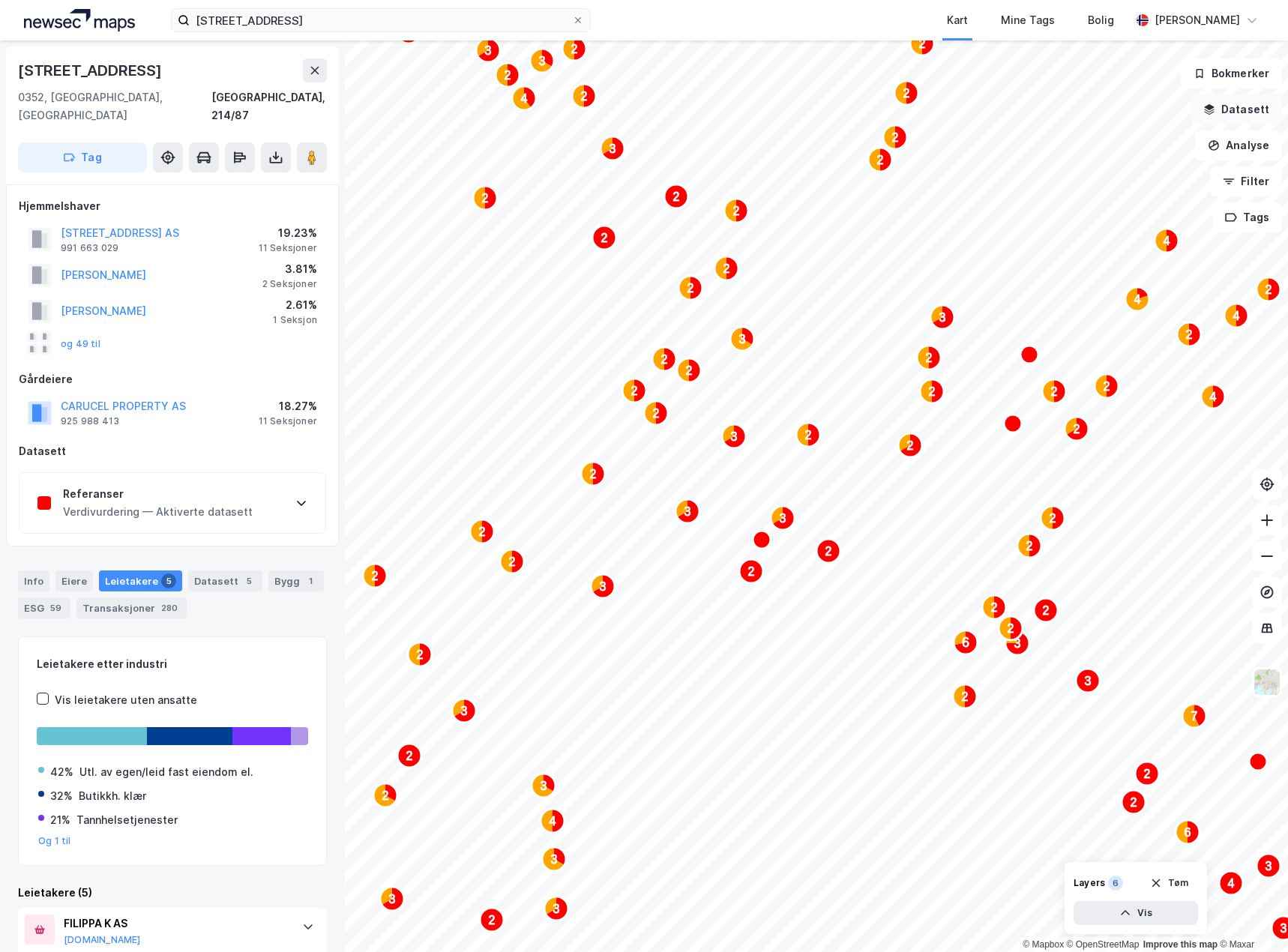
click at [1250, 108] on button "Datasett" at bounding box center [1236, 109] width 92 height 30
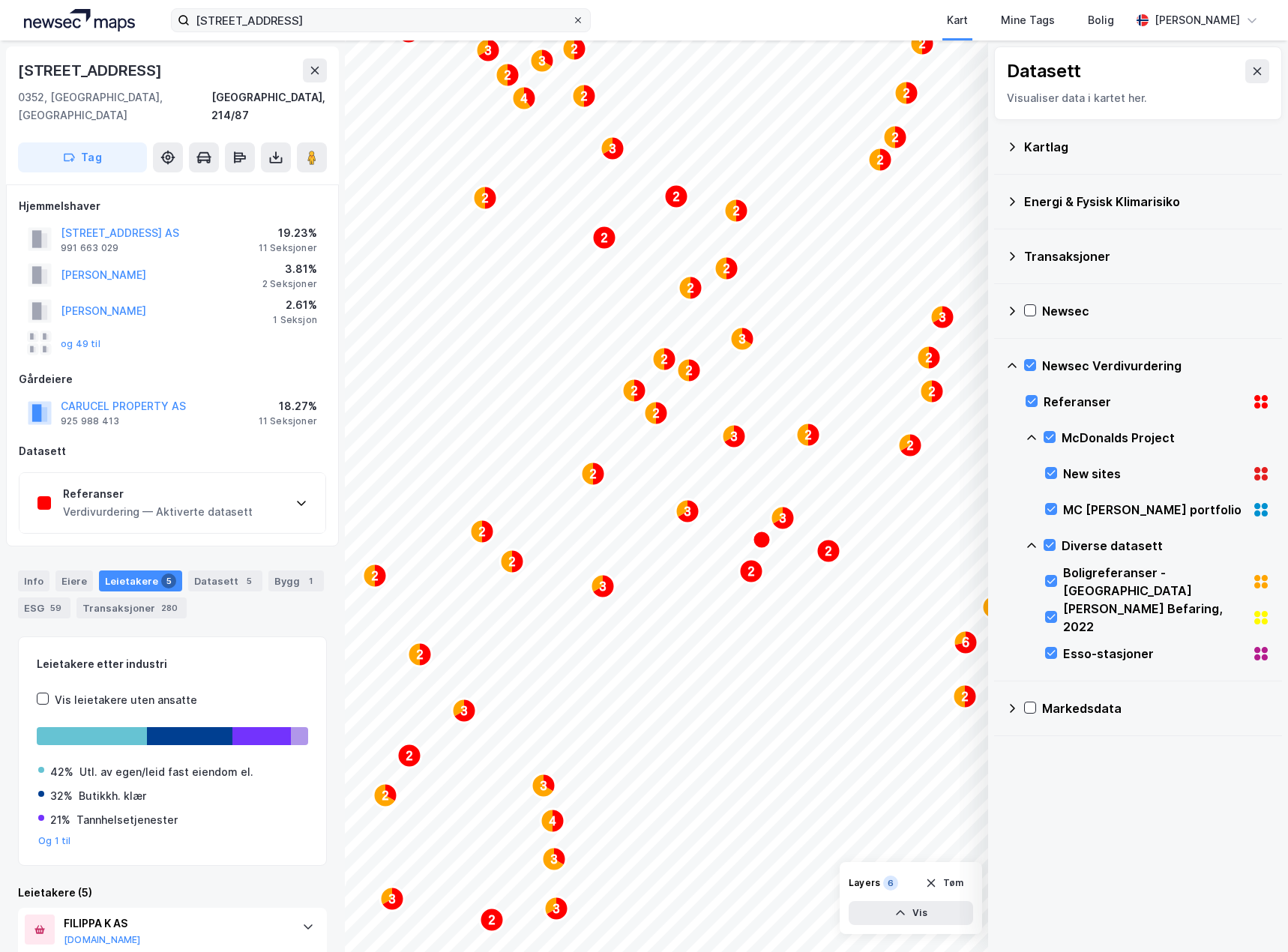
click at [575, 19] on icon at bounding box center [577, 19] width 9 height 9
click at [571, 19] on input "[STREET_ADDRESS]" at bounding box center [380, 19] width 382 height 22
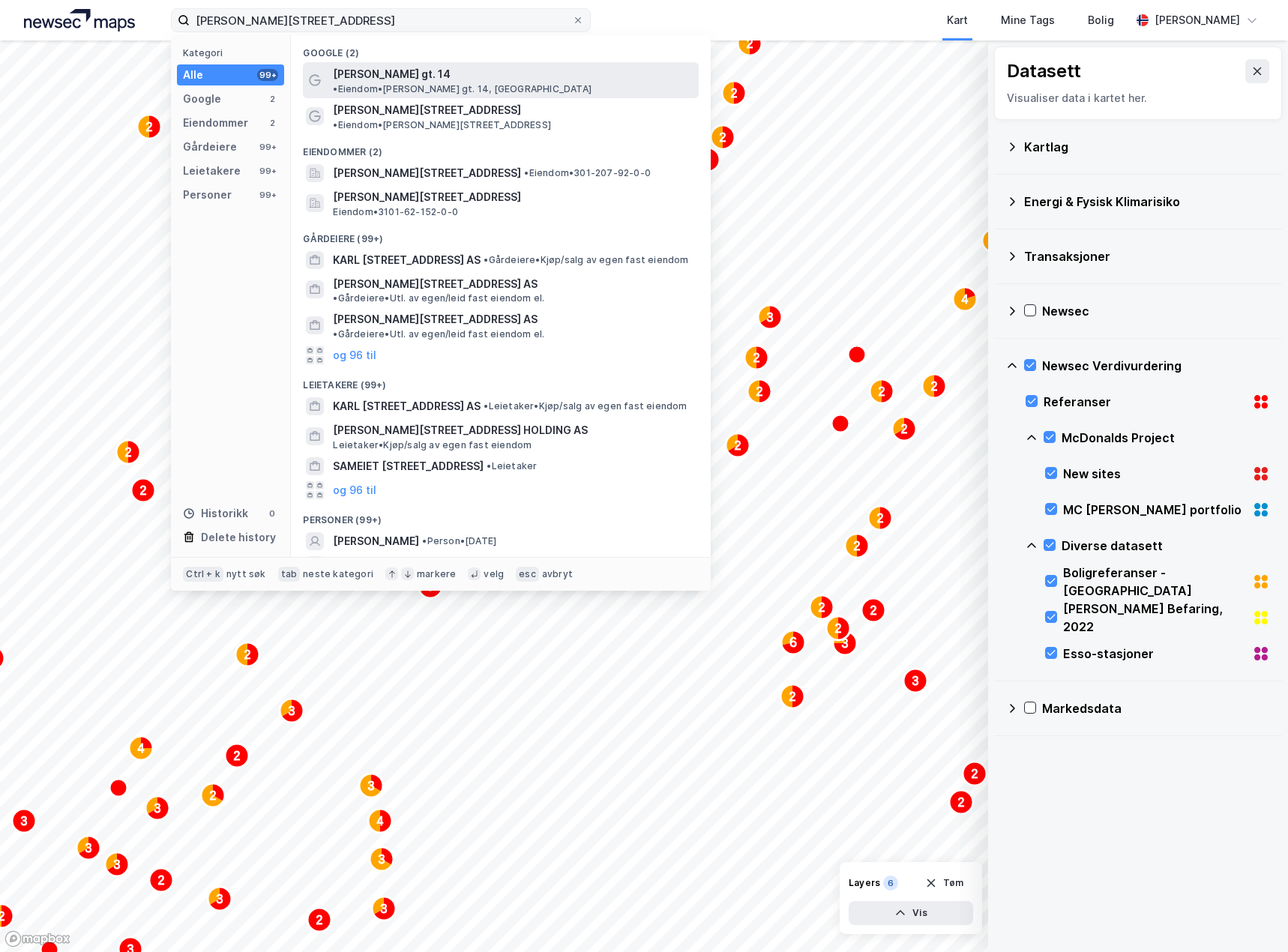
click at [422, 75] on span "[PERSON_NAME] gt. 14" at bounding box center [392, 73] width 118 height 18
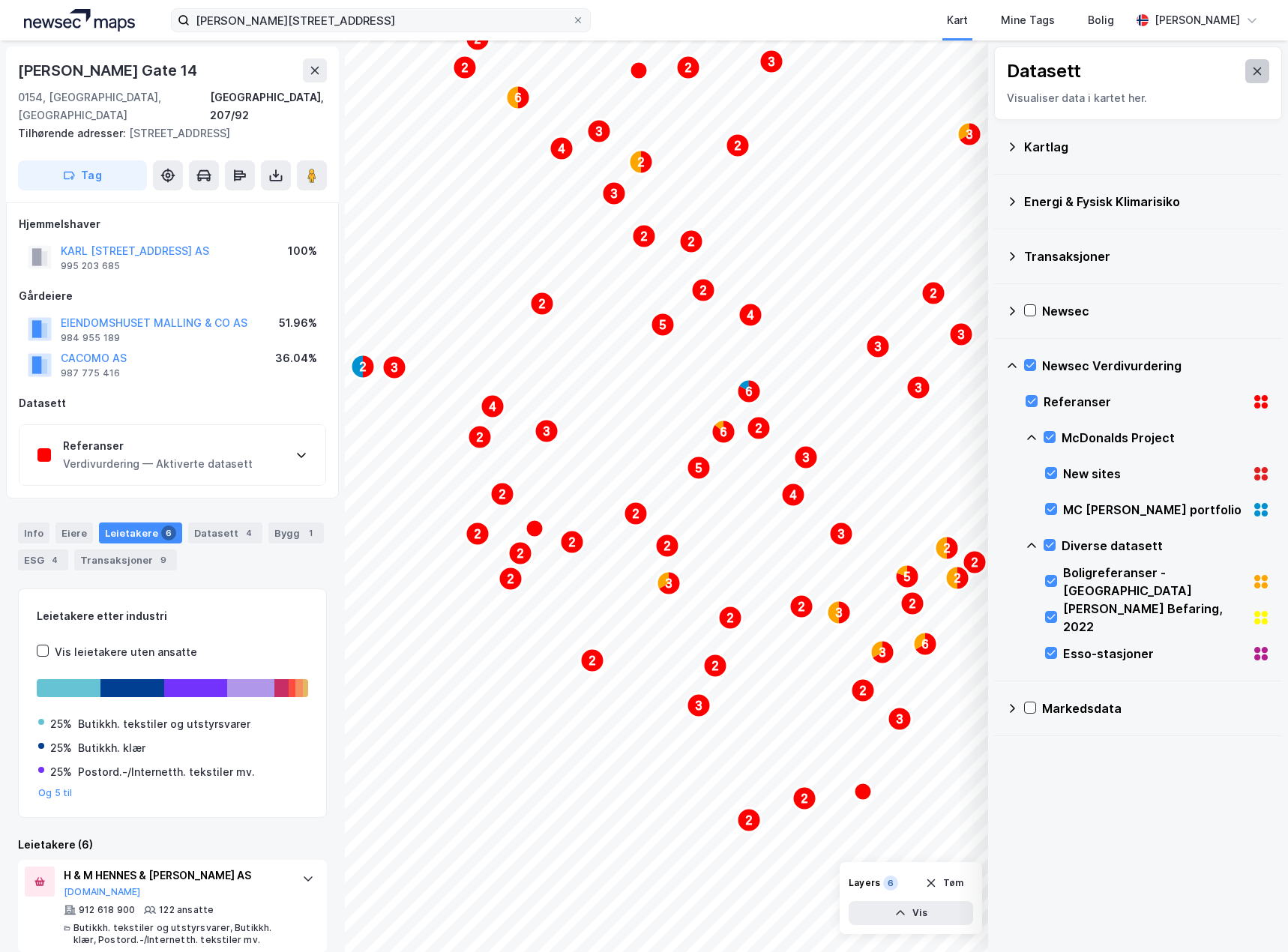
click at [1245, 64] on button at bounding box center [1257, 71] width 24 height 24
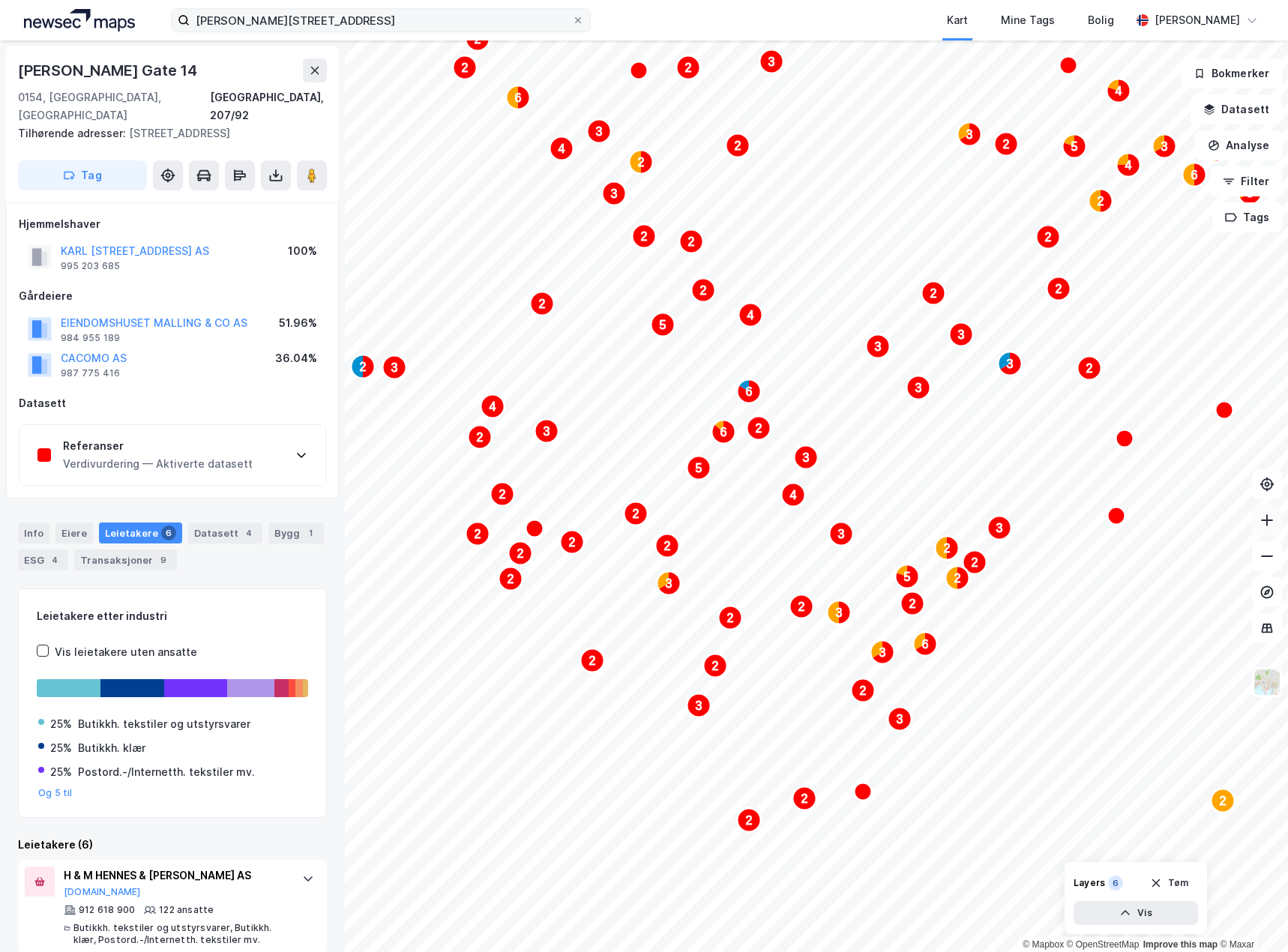
click at [1269, 515] on icon at bounding box center [1267, 520] width 15 height 15
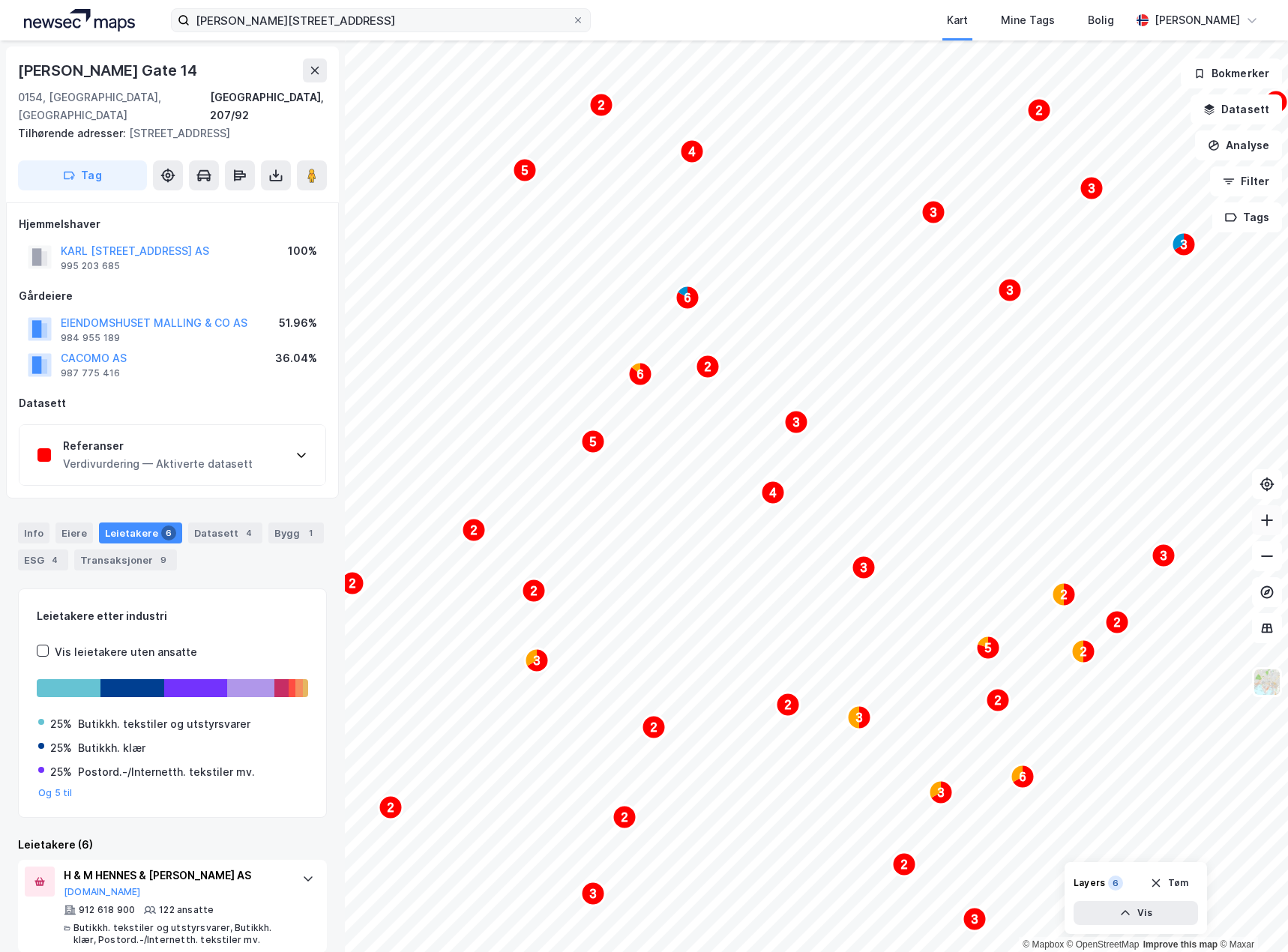
click at [1269, 515] on icon at bounding box center [1267, 520] width 15 height 15
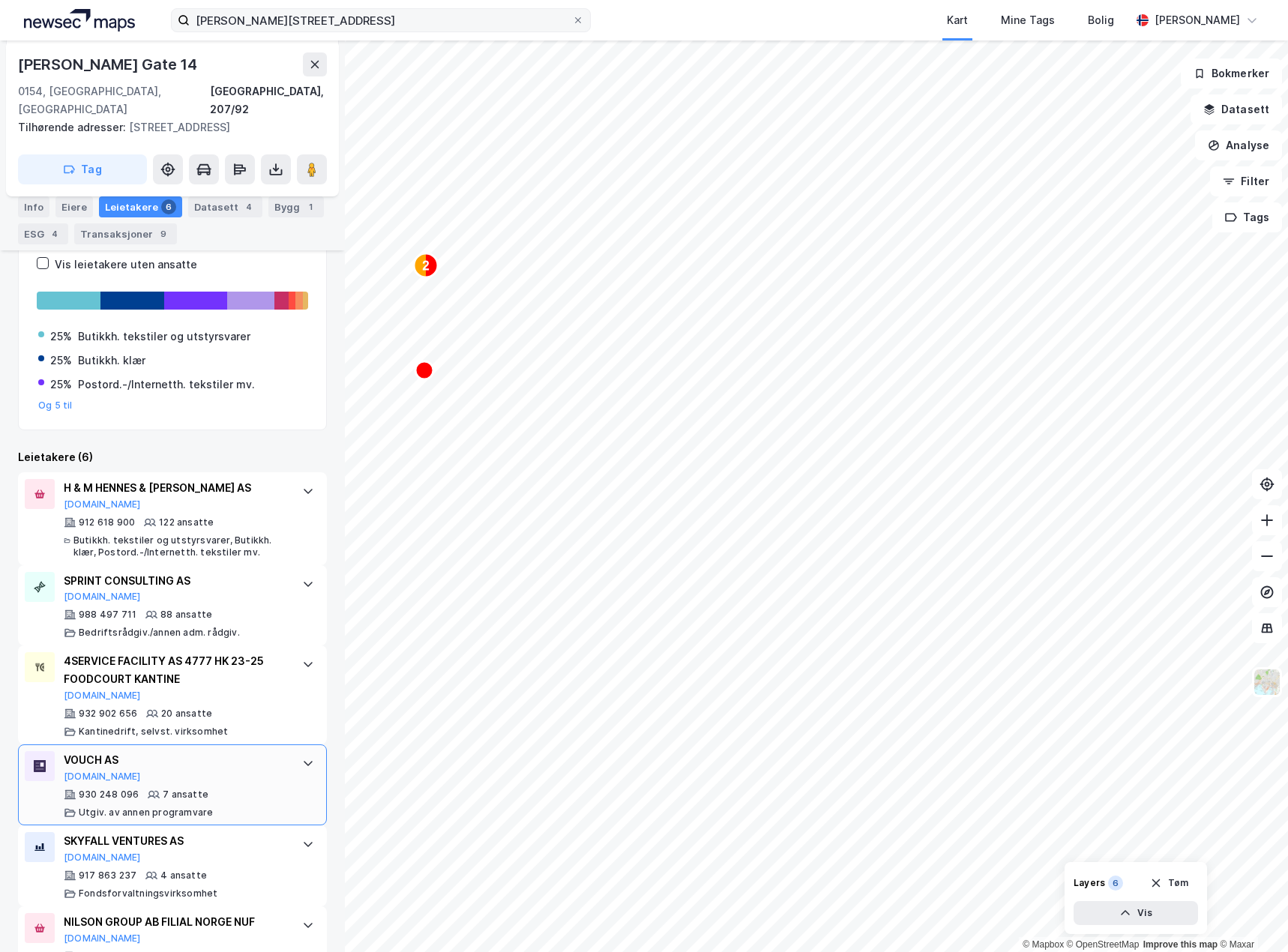
scroll to position [423, 0]
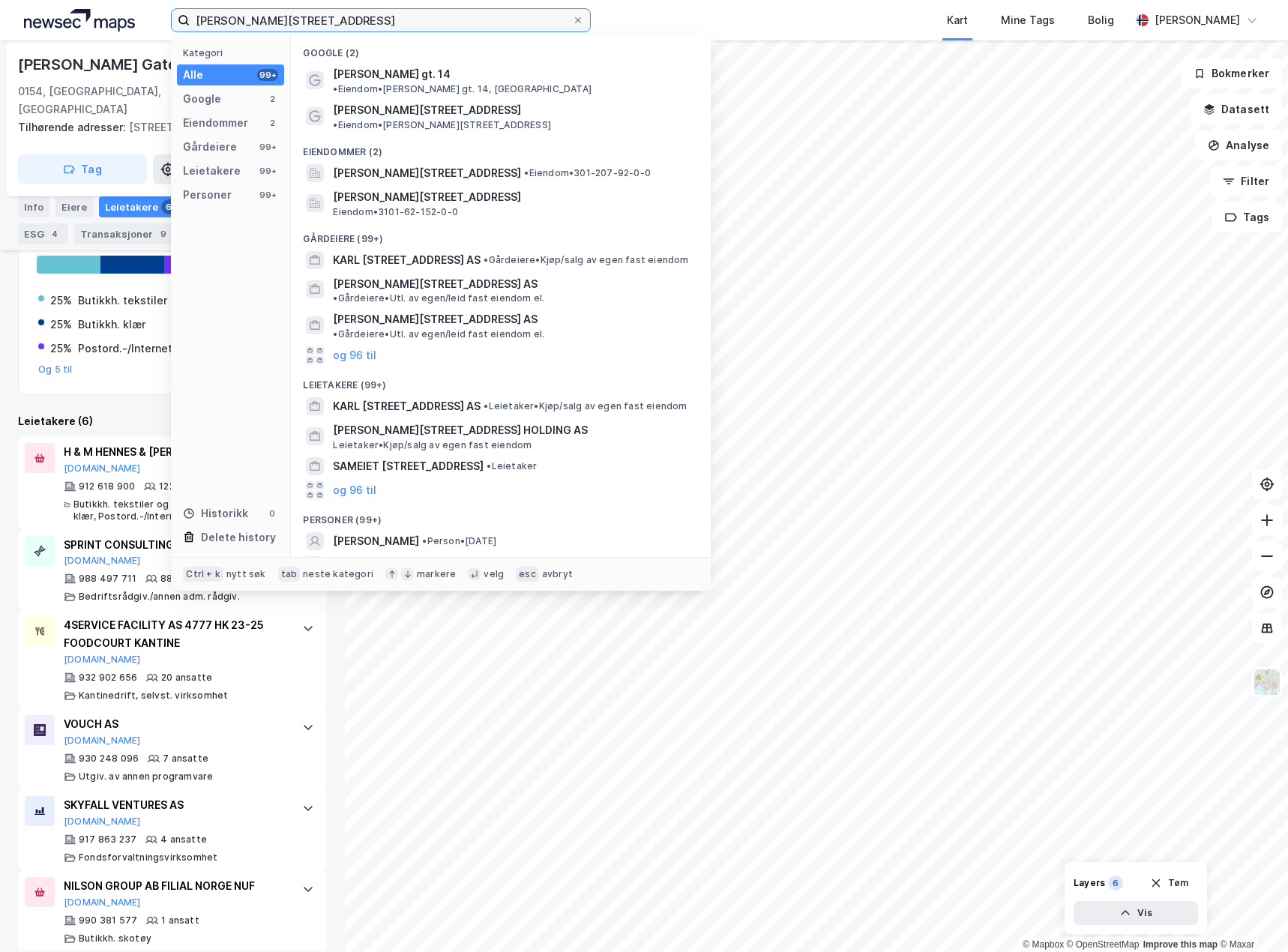
drag, startPoint x: 311, startPoint y: 18, endPoint x: 42, endPoint y: 15, distance: 269.0
click at [42, 15] on div "[PERSON_NAME][STREET_ADDRESS] Kategori Alle 99+ Google 2 Eiendommer 2 Gårdeiere…" at bounding box center [644, 20] width 1288 height 41
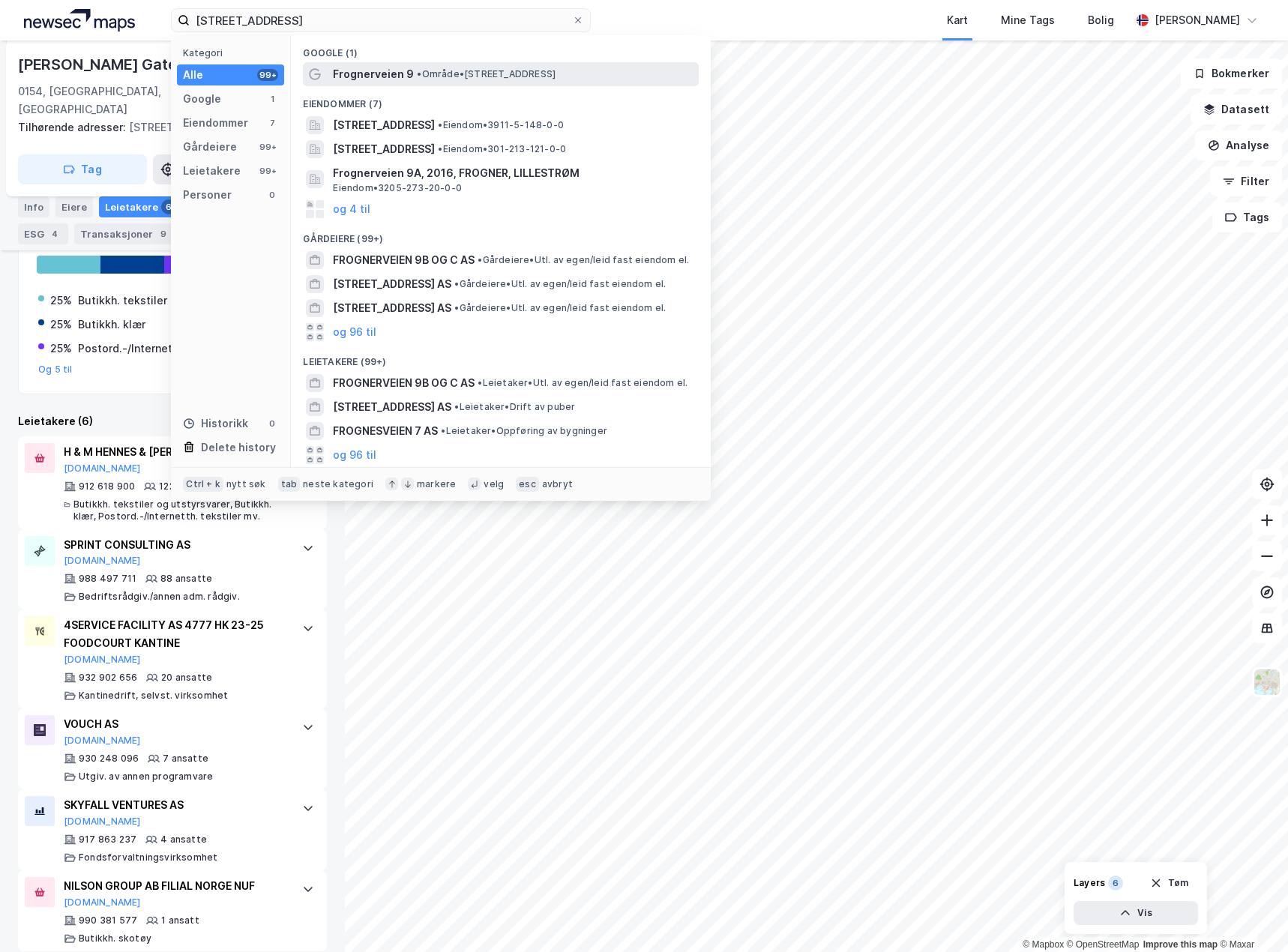
click at [522, 69] on span "• Område • [STREET_ADDRESS]" at bounding box center [485, 74] width 138 height 12
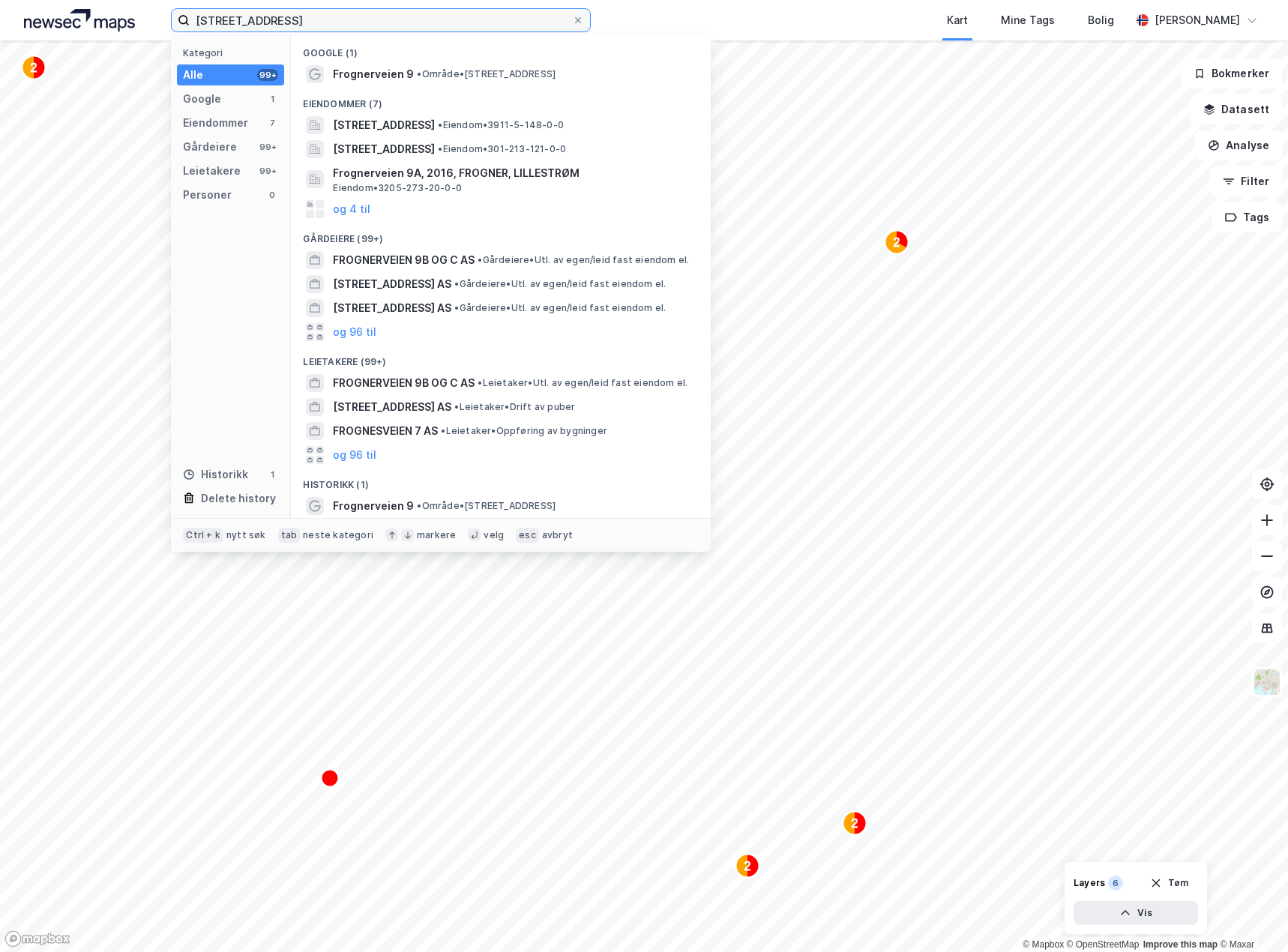
click at [334, 16] on input "[STREET_ADDRESS]" at bounding box center [380, 19] width 382 height 22
click at [380, 78] on span "Frognerveien 9" at bounding box center [373, 73] width 81 height 18
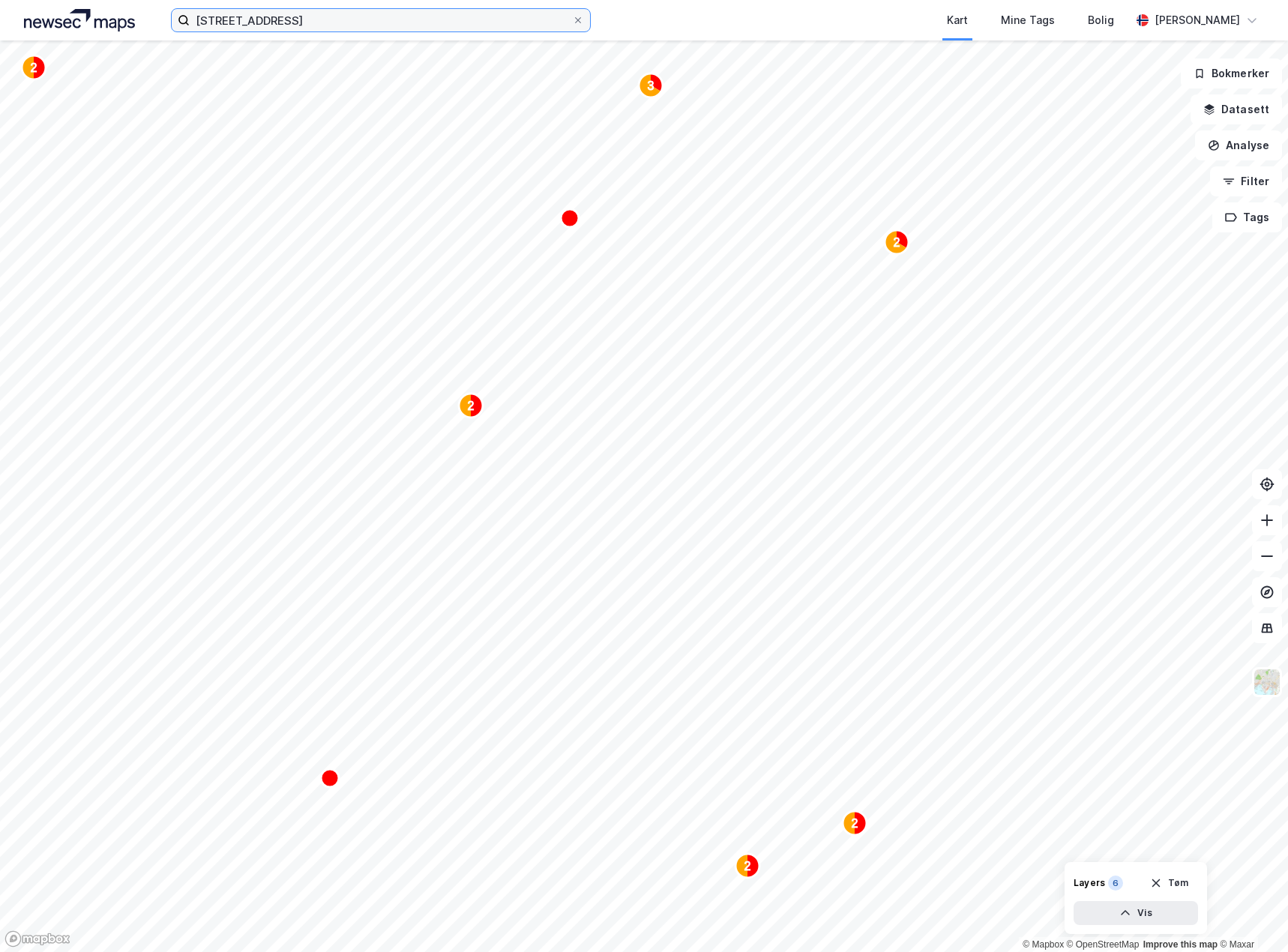
click at [302, 12] on input "[STREET_ADDRESS]" at bounding box center [380, 19] width 382 height 22
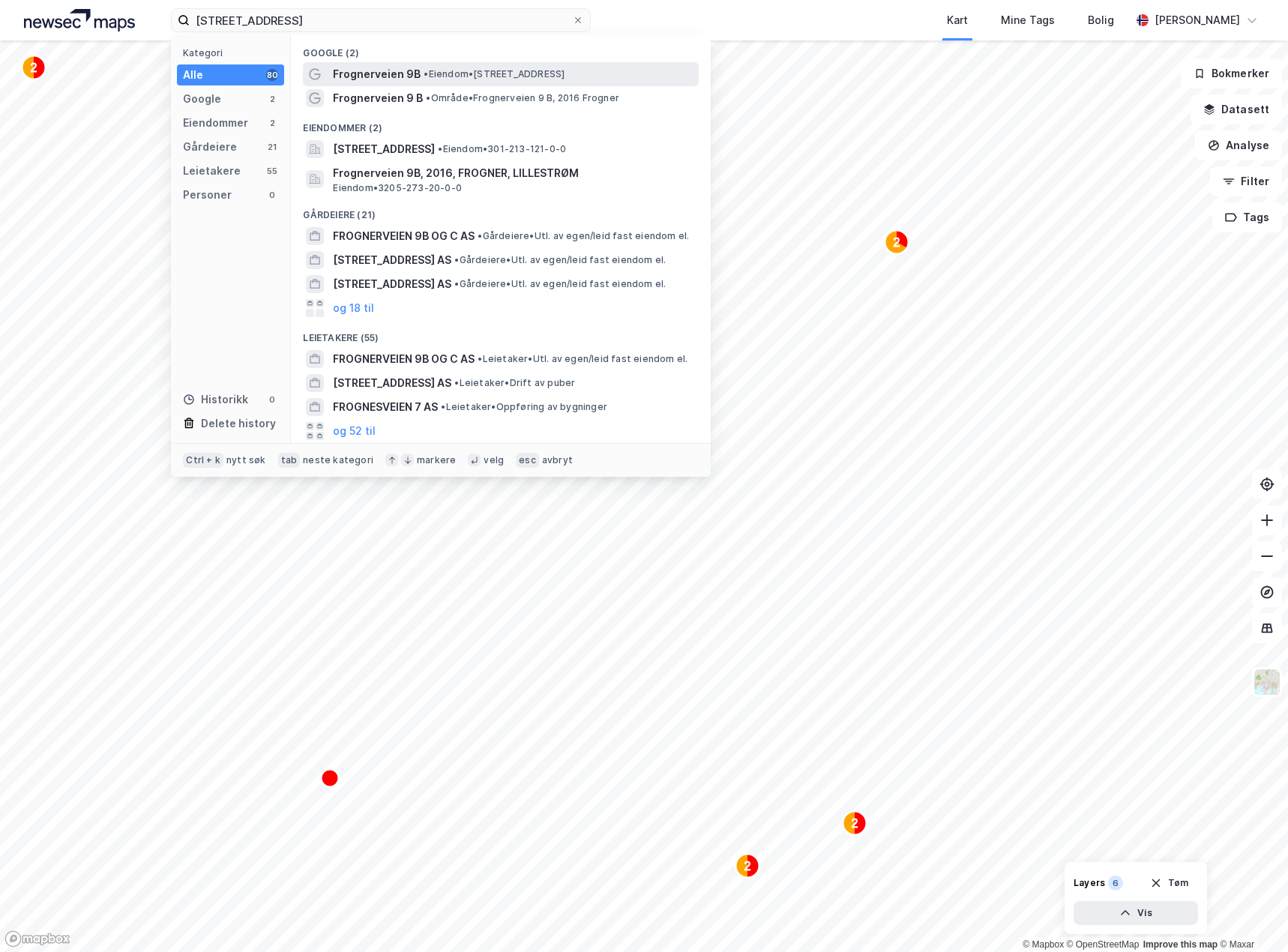
click at [410, 72] on span "Frognerveien 9B" at bounding box center [376, 73] width 88 height 18
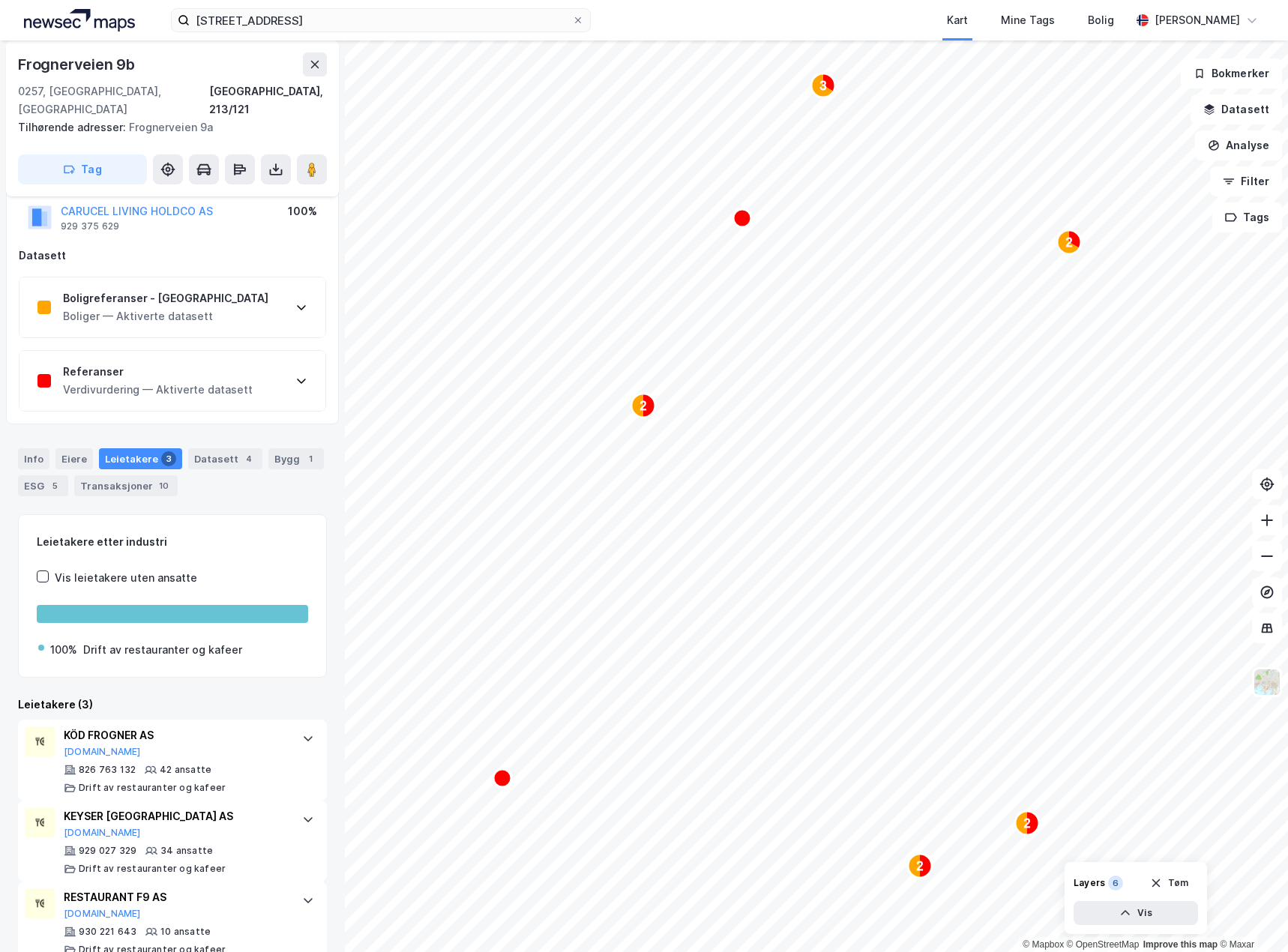
scroll to position [122, 0]
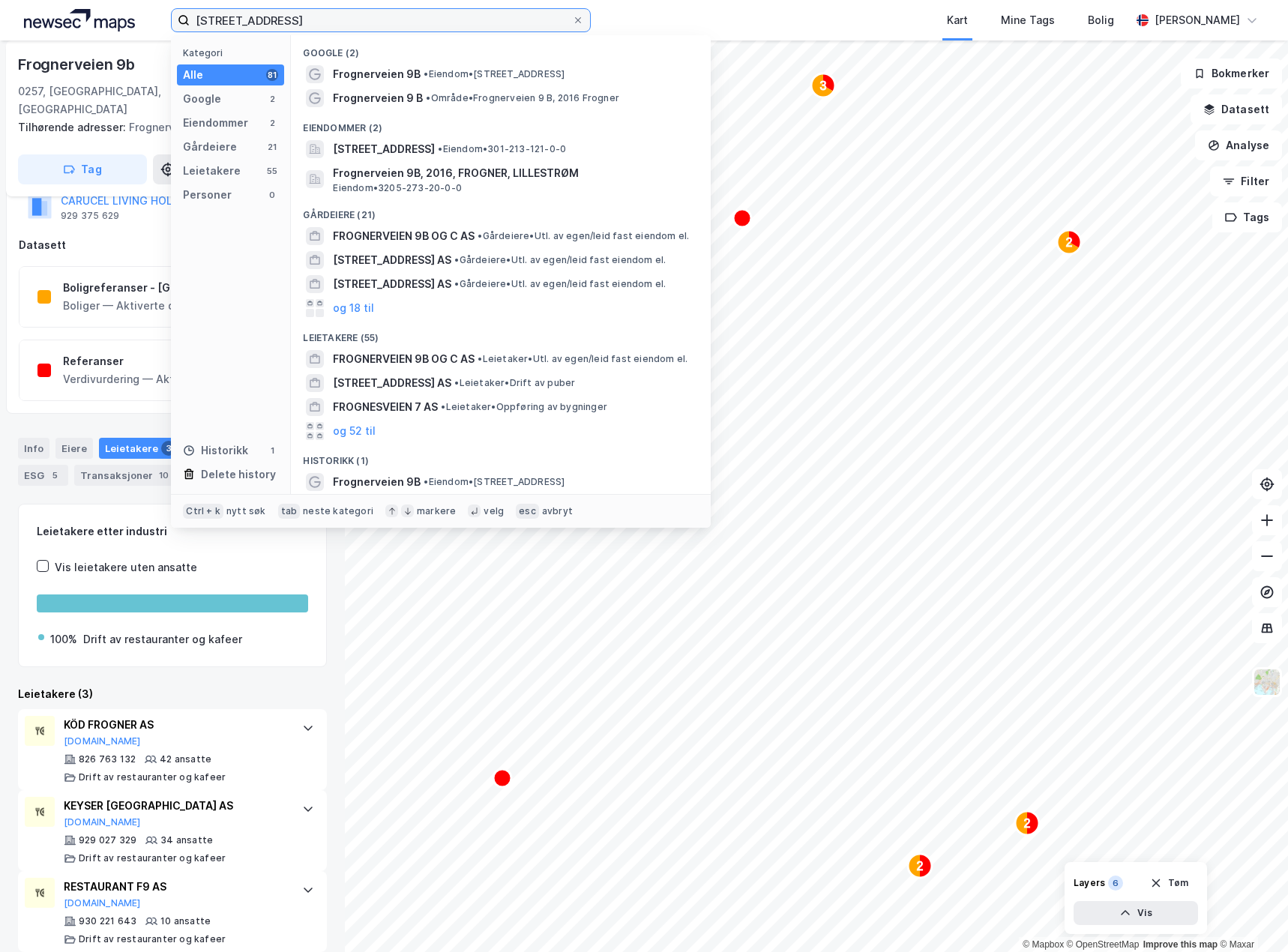
drag, startPoint x: 308, startPoint y: 17, endPoint x: 65, endPoint y: 2, distance: 243.5
click at [65, 2] on div "[STREET_ADDRESS] Kategori Alle 81 Google 2 Eiendommer 2 Gårdeiere 21 Leietakere…" at bounding box center [644, 20] width 1288 height 41
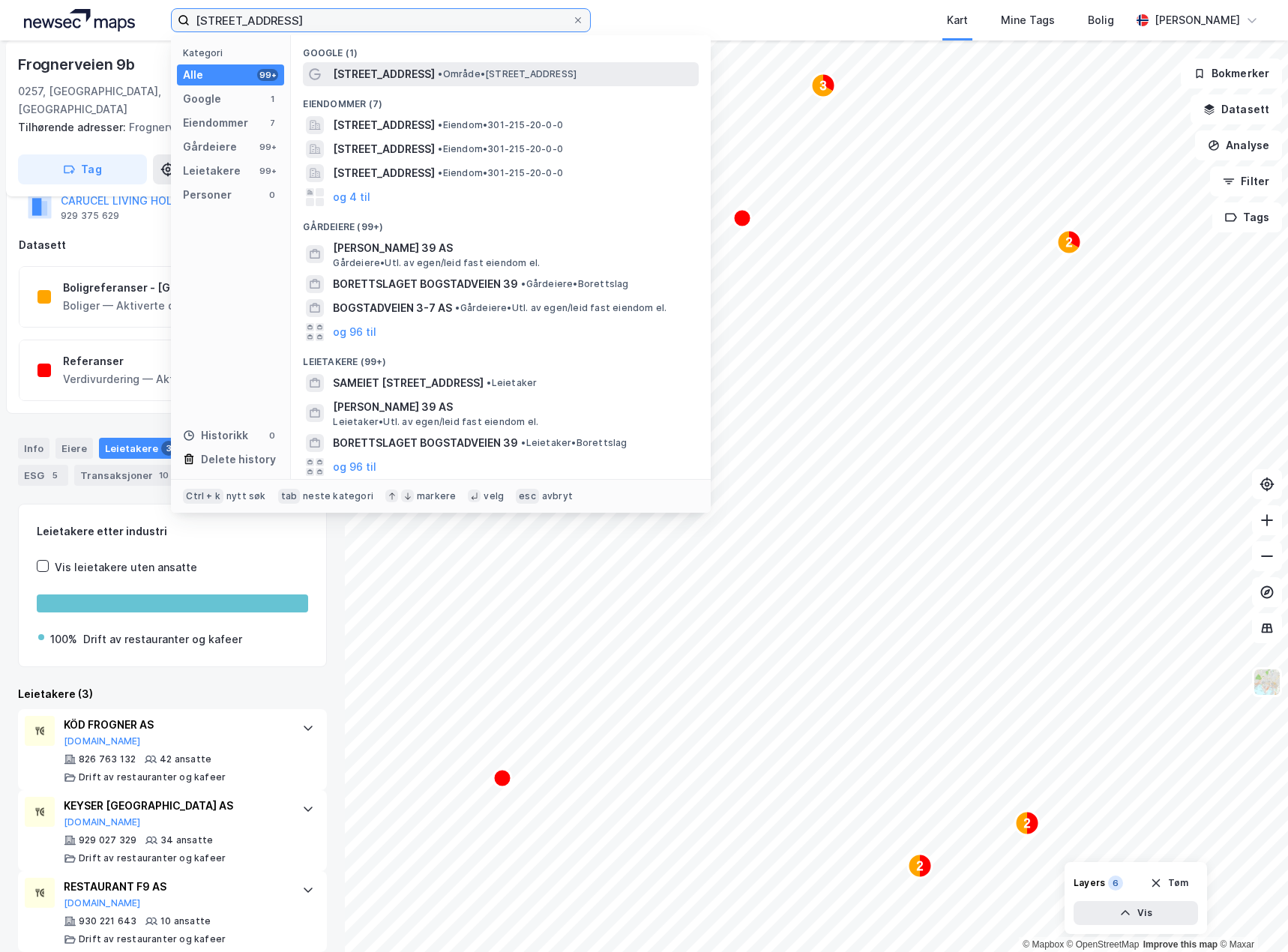
type input "[STREET_ADDRESS]"
click at [496, 65] on div "[STREET_ADDRESS] • Område • [STREET_ADDRESS]" at bounding box center [513, 73] width 363 height 18
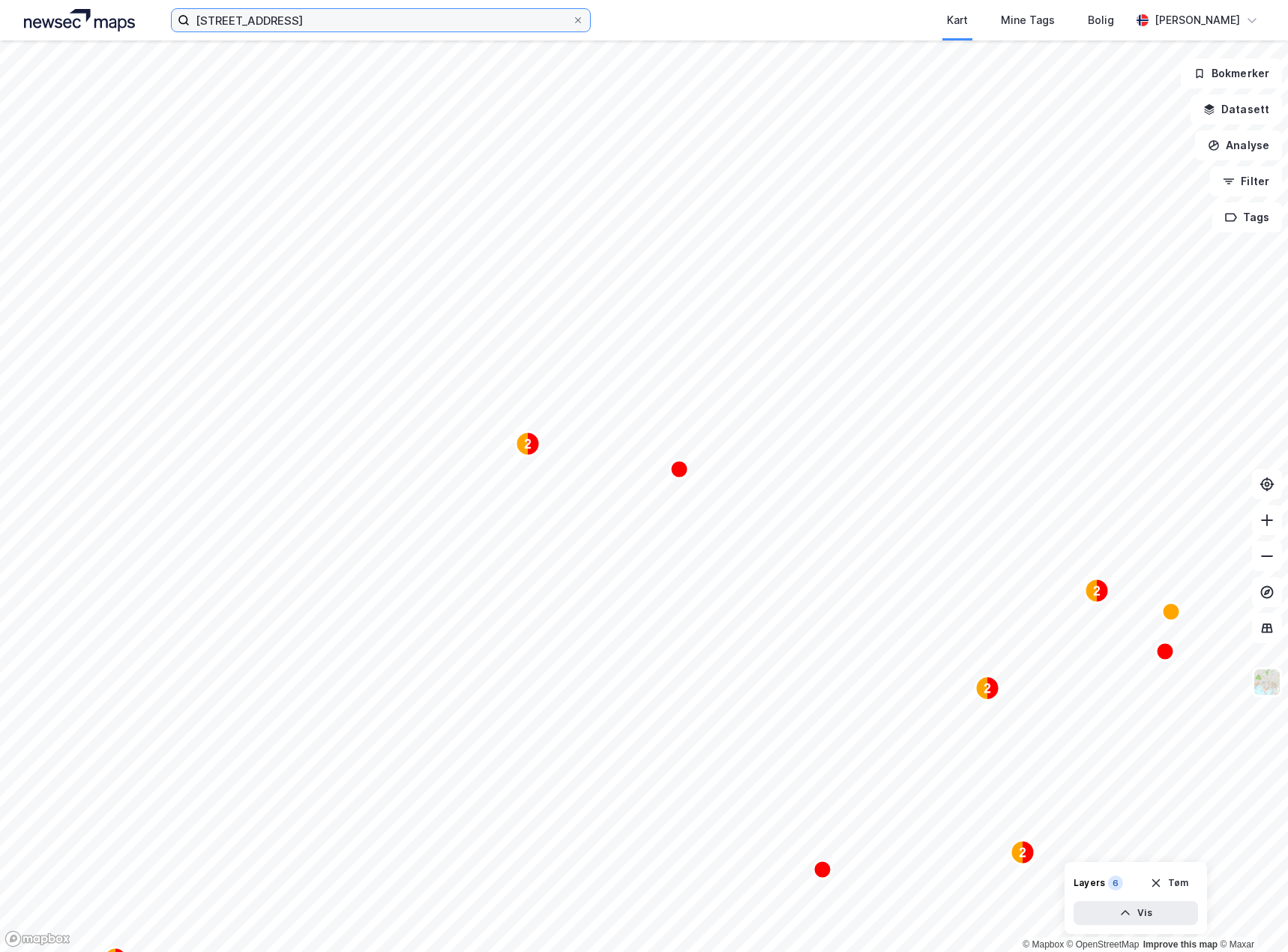
click at [303, 22] on input "[STREET_ADDRESS]" at bounding box center [380, 19] width 382 height 22
